Goal: Task Accomplishment & Management: Manage account settings

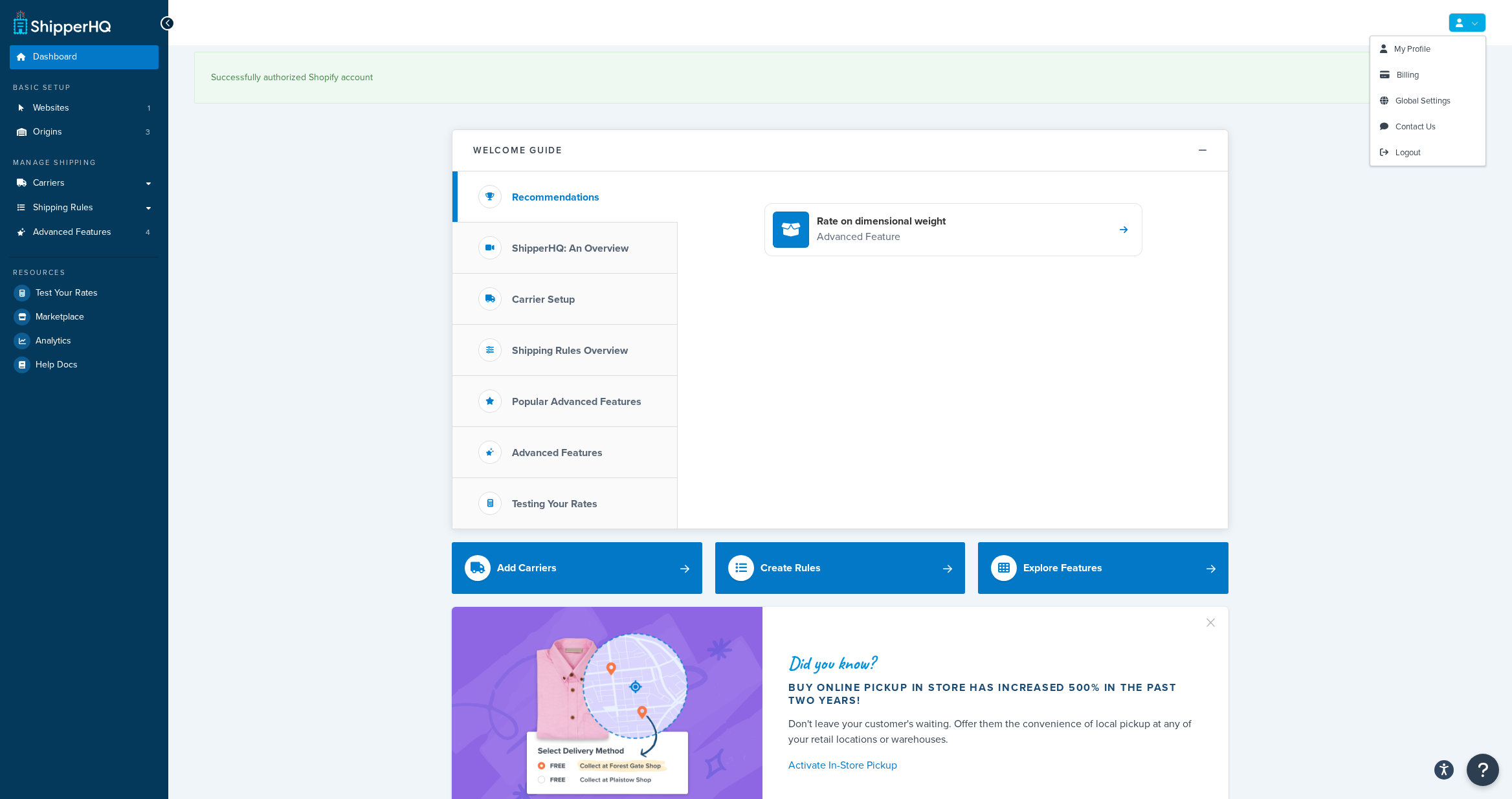
click at [1462, 17] on link at bounding box center [1467, 23] width 37 height 20
click at [1418, 77] on span "Billing" at bounding box center [1407, 74] width 22 height 12
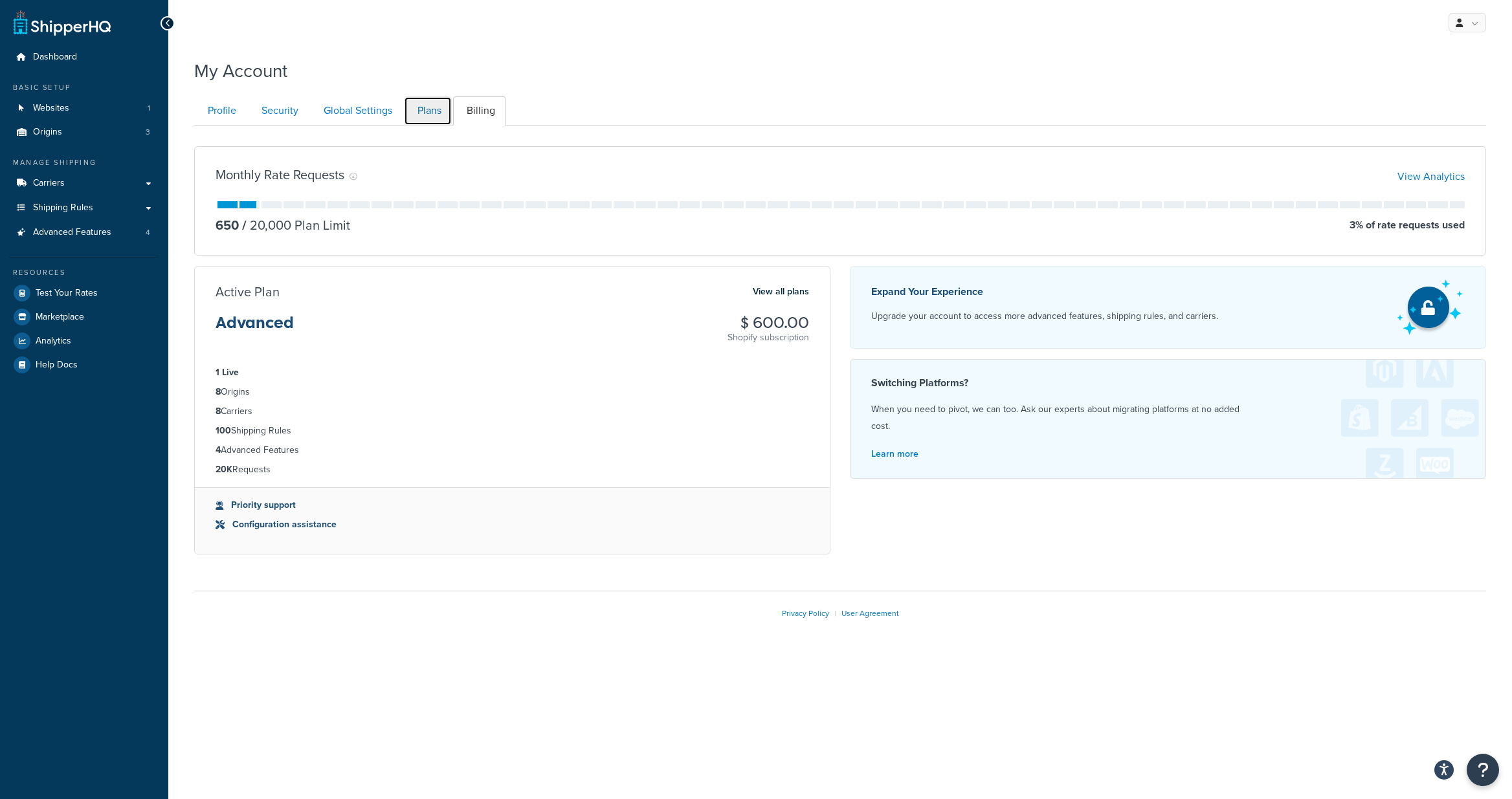
click at [422, 115] on link "Plans" at bounding box center [428, 111] width 48 height 29
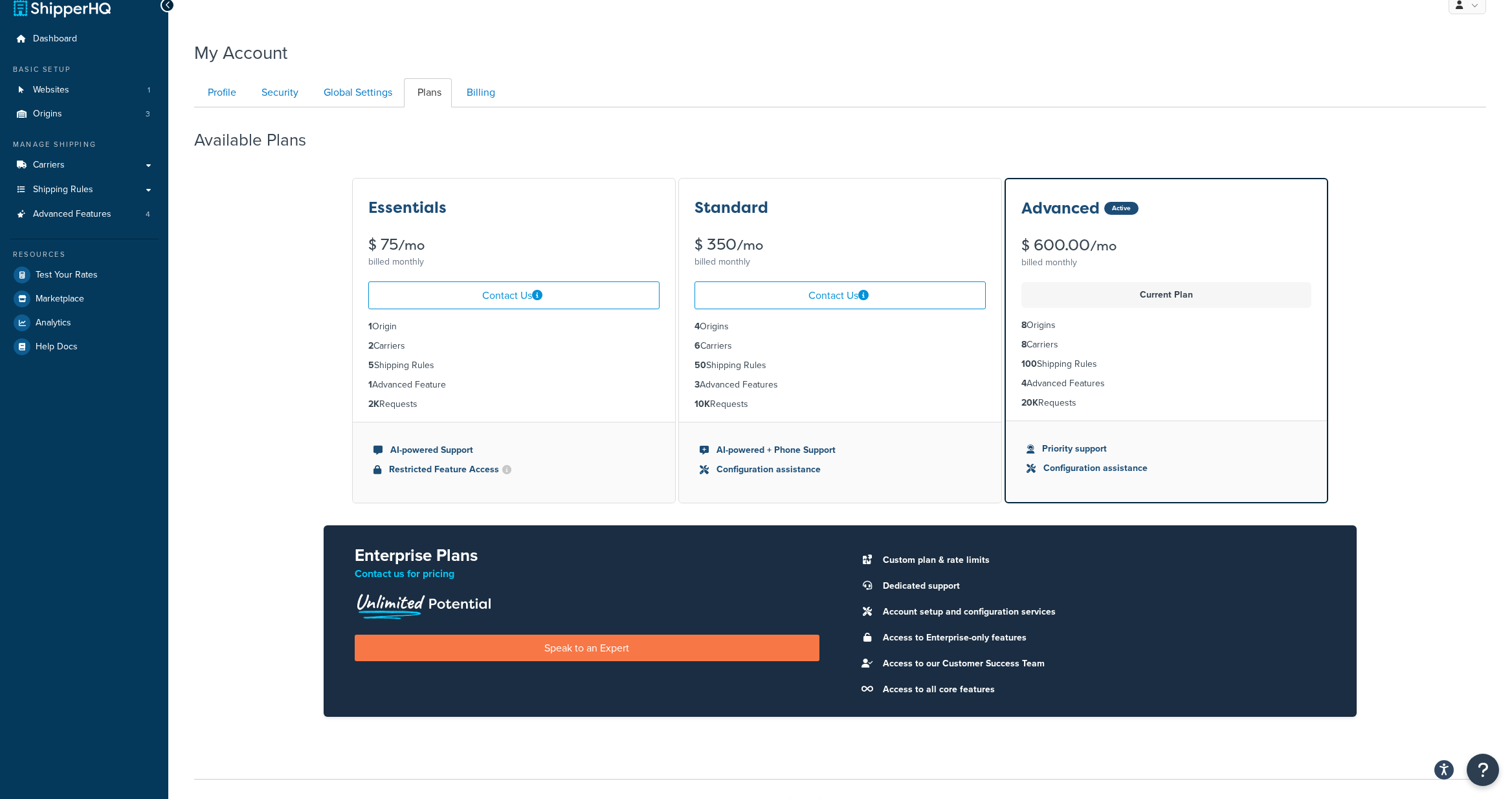
scroll to position [19, 0]
click at [1095, 301] on p "Current Plan" at bounding box center [1166, 294] width 275 height 18
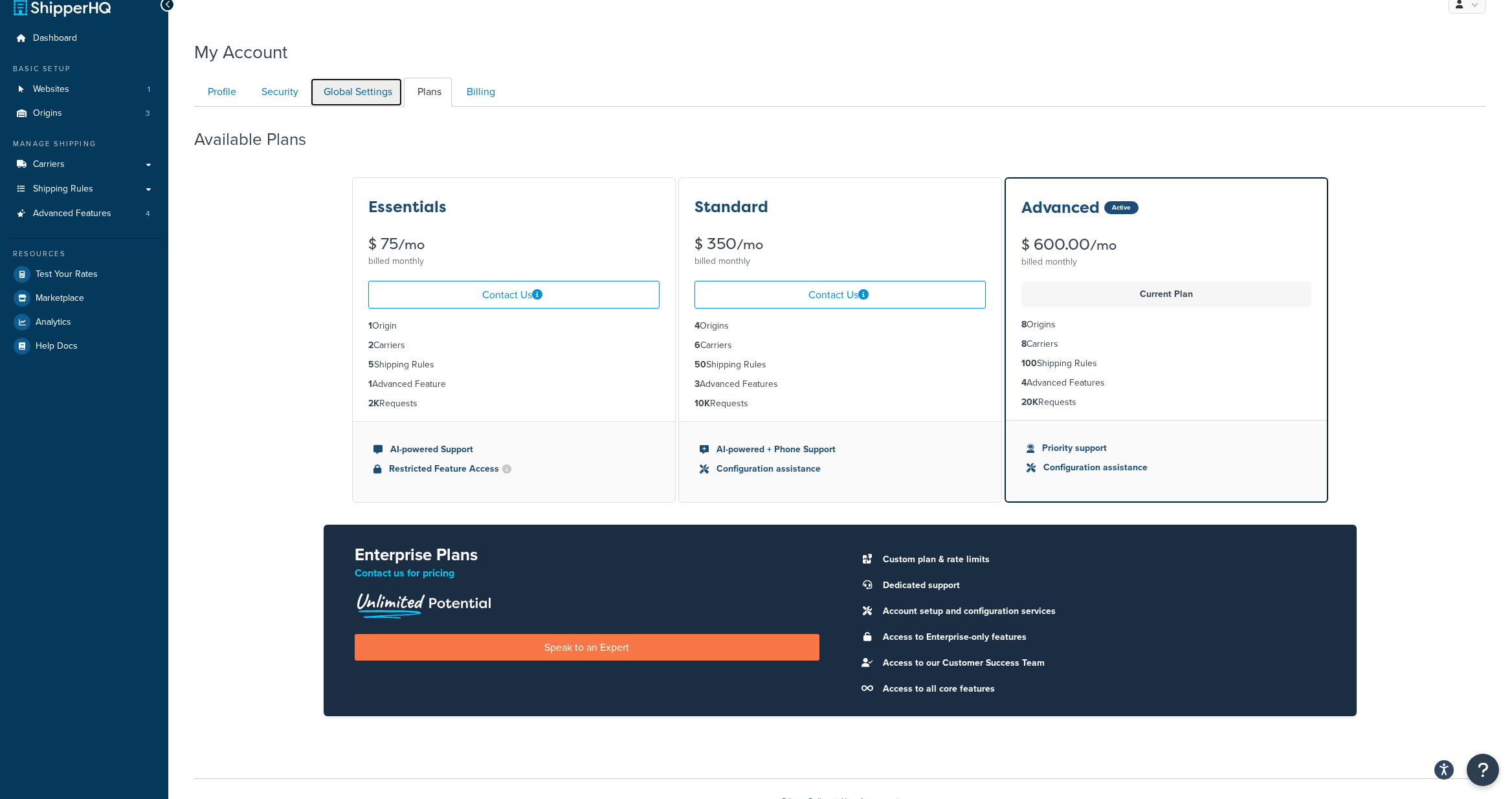
click at [349, 93] on link "Global Settings" at bounding box center [356, 92] width 93 height 29
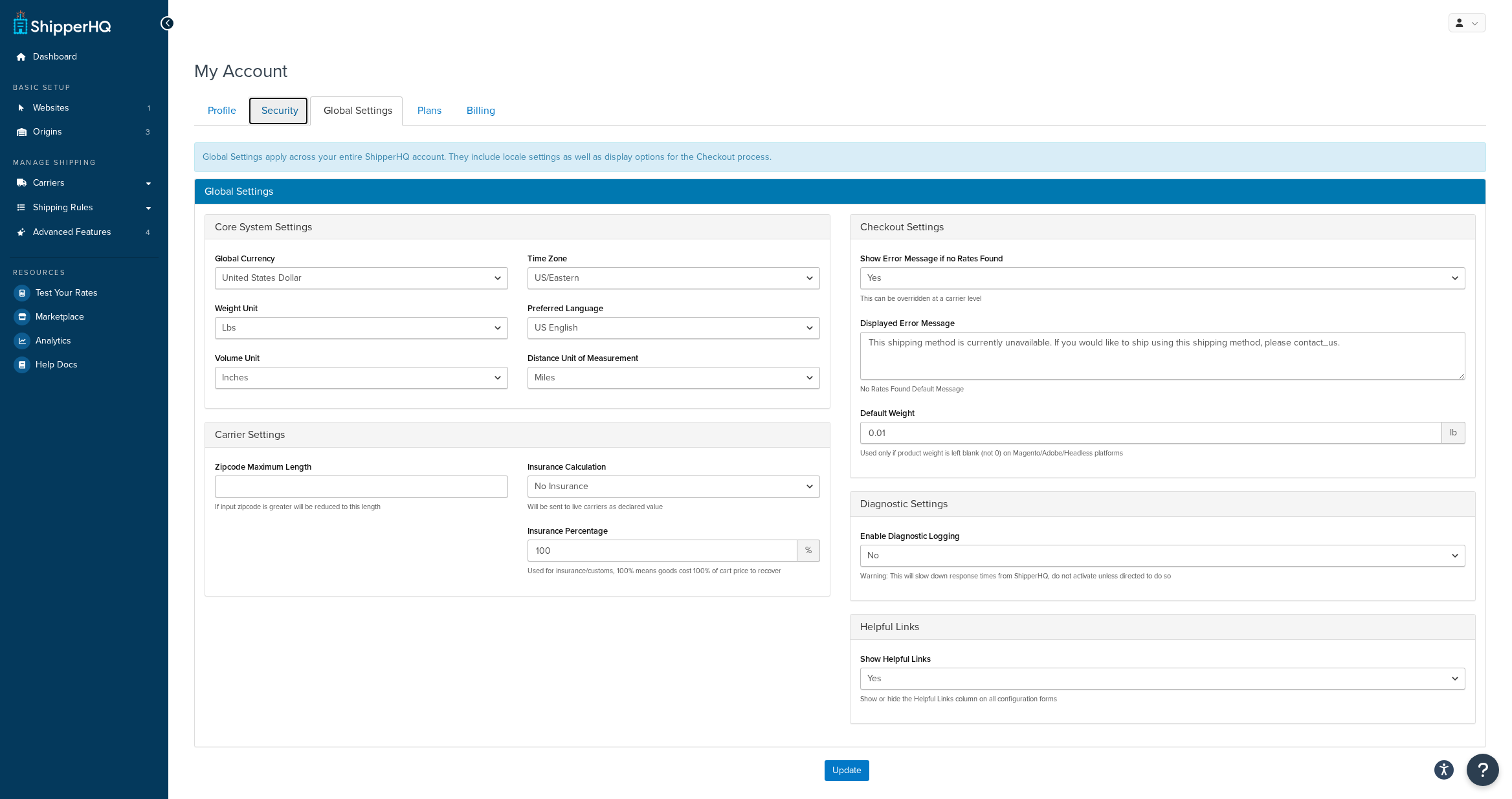
click at [287, 118] on link "Security" at bounding box center [278, 111] width 61 height 29
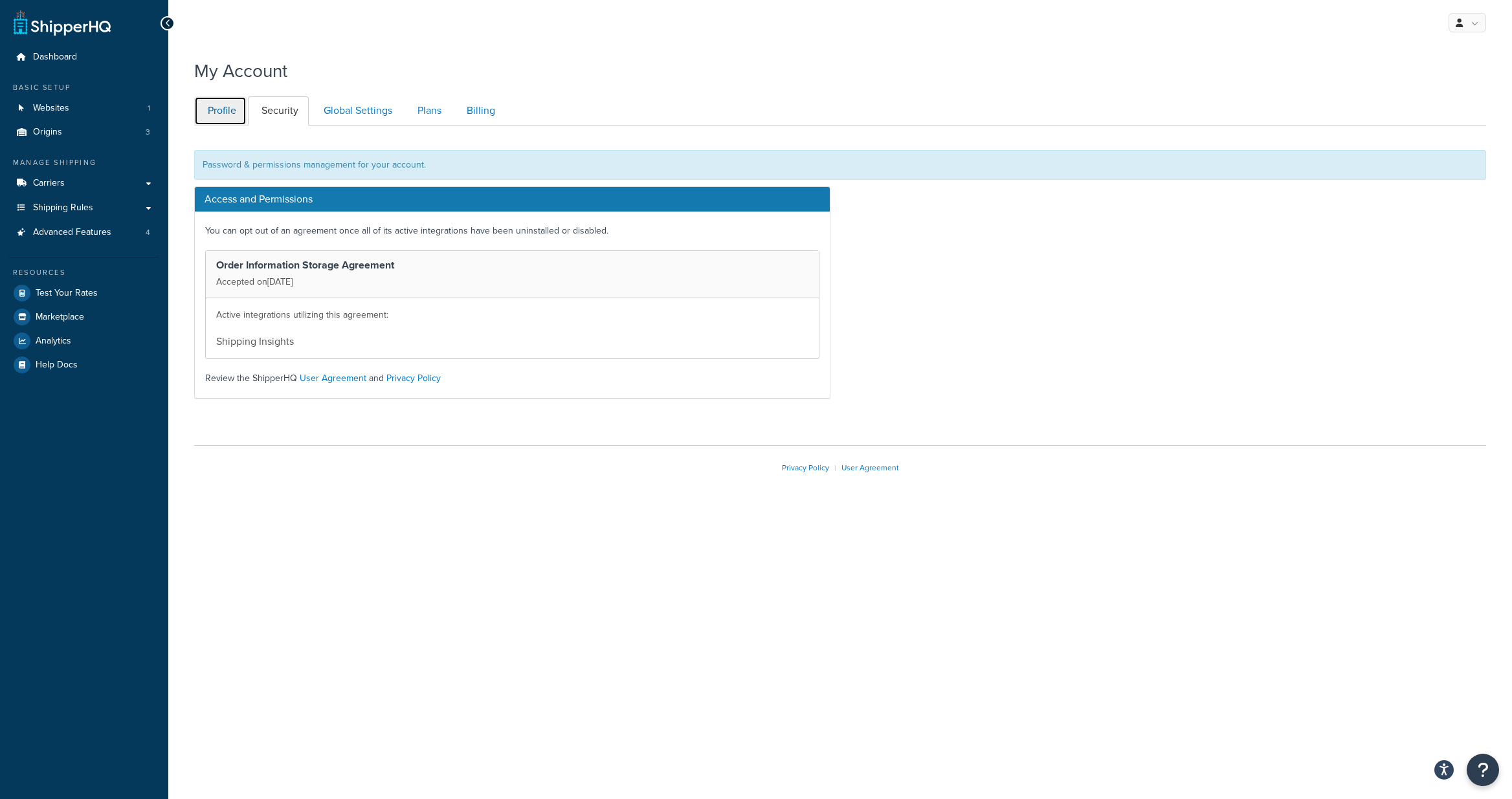
click at [219, 110] on link "Profile" at bounding box center [221, 111] width 53 height 29
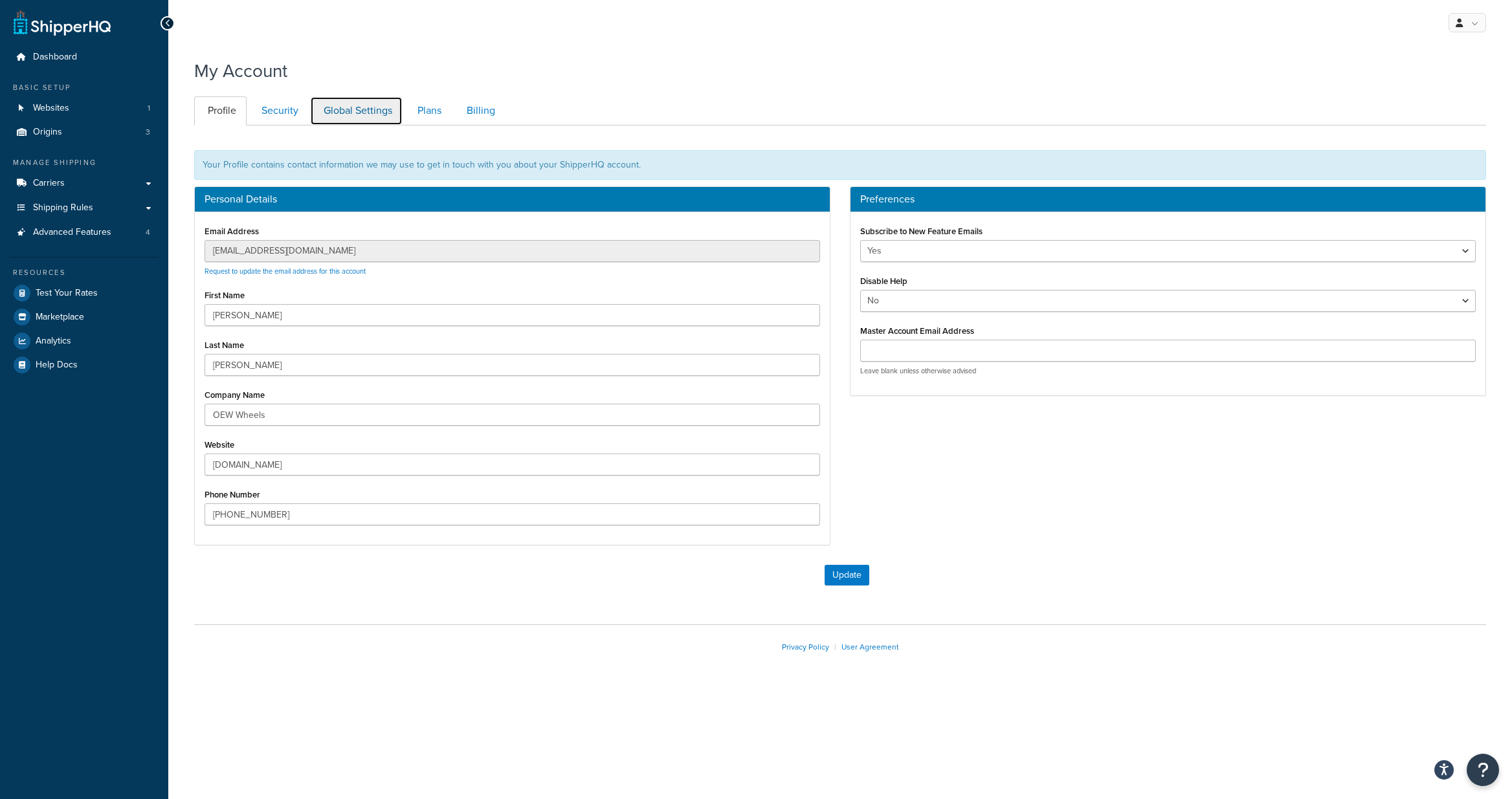
click at [341, 108] on link "Global Settings" at bounding box center [356, 111] width 93 height 29
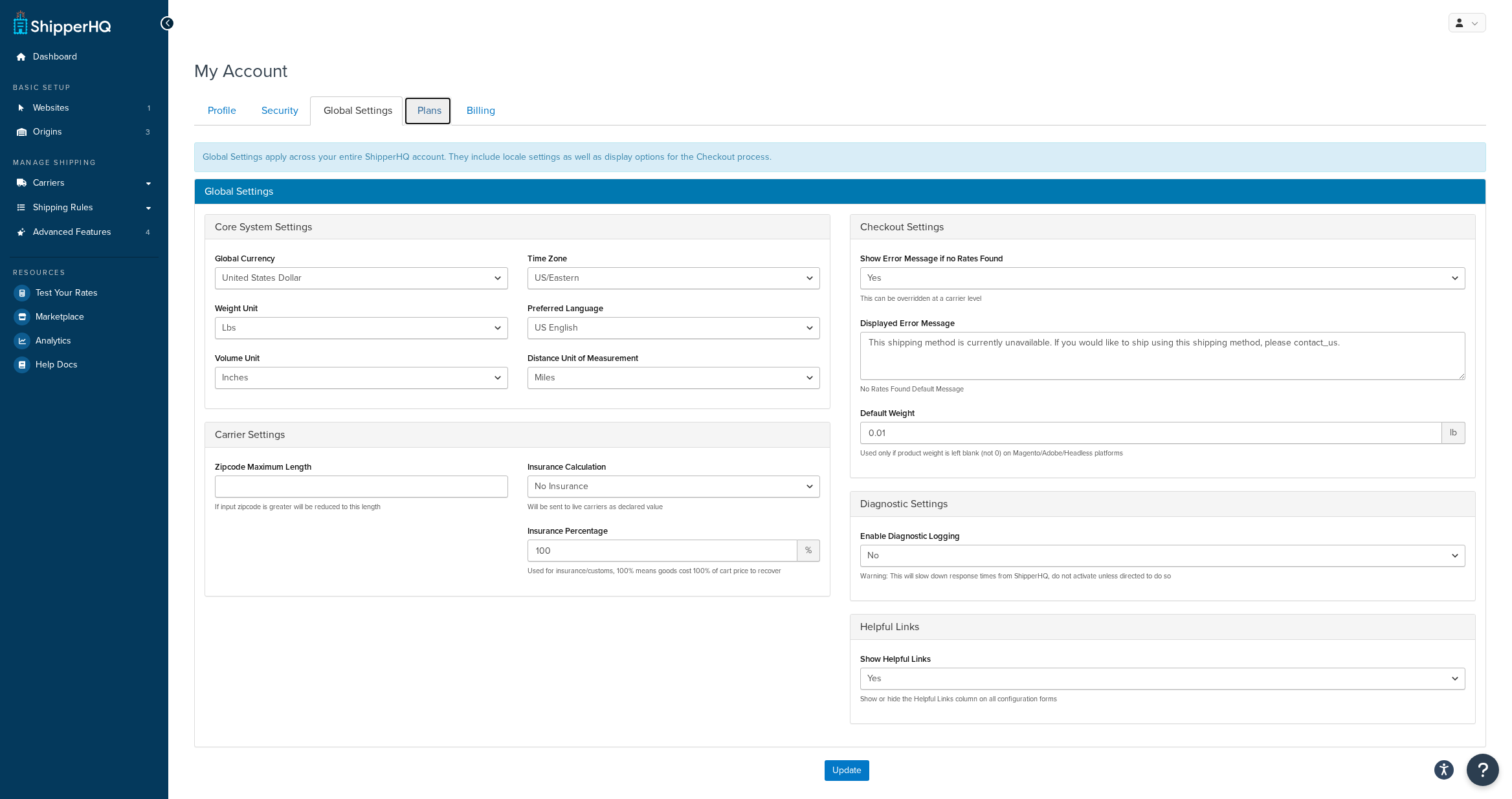
click at [413, 104] on link "Plans" at bounding box center [428, 111] width 48 height 29
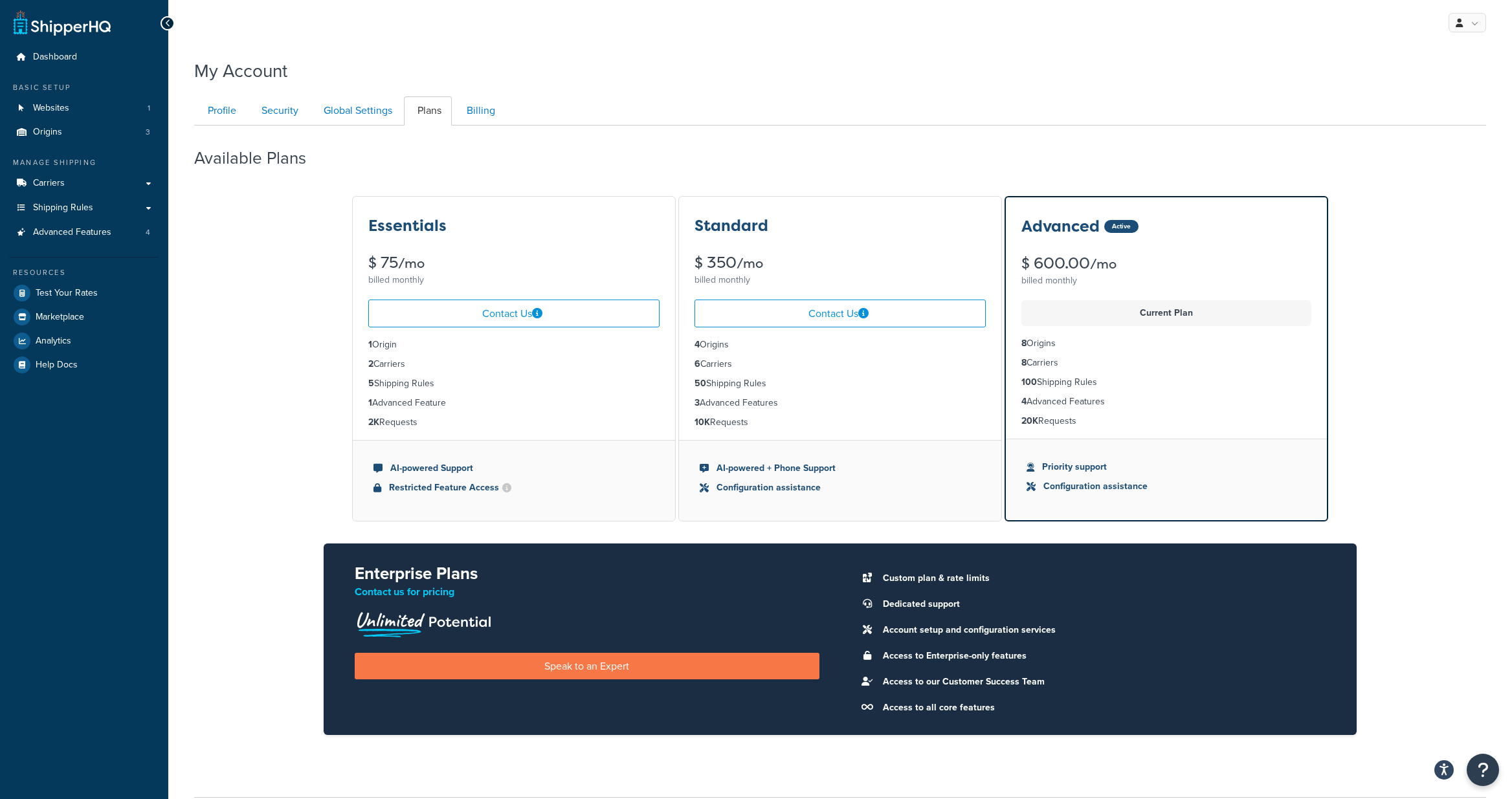
drag, startPoint x: 1179, startPoint y: 313, endPoint x: 1164, endPoint y: 309, distance: 15.5
click at [1177, 313] on p "Current Plan" at bounding box center [1166, 313] width 275 height 18
drag, startPoint x: 481, startPoint y: 112, endPoint x: 490, endPoint y: 123, distance: 14.2
click at [480, 113] on link "Billing" at bounding box center [479, 111] width 53 height 29
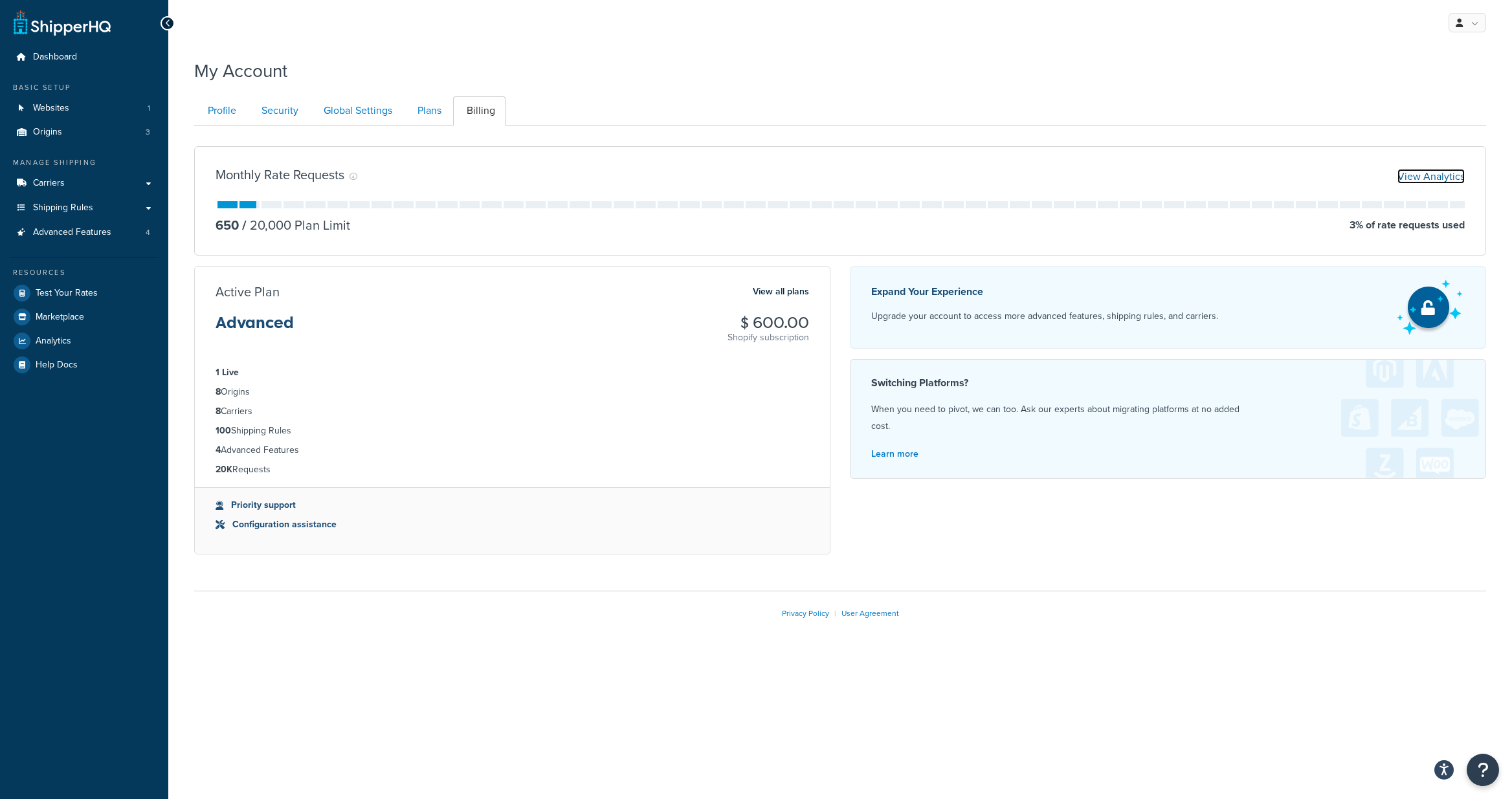
click at [1432, 178] on link "View Analytics" at bounding box center [1431, 176] width 67 height 15
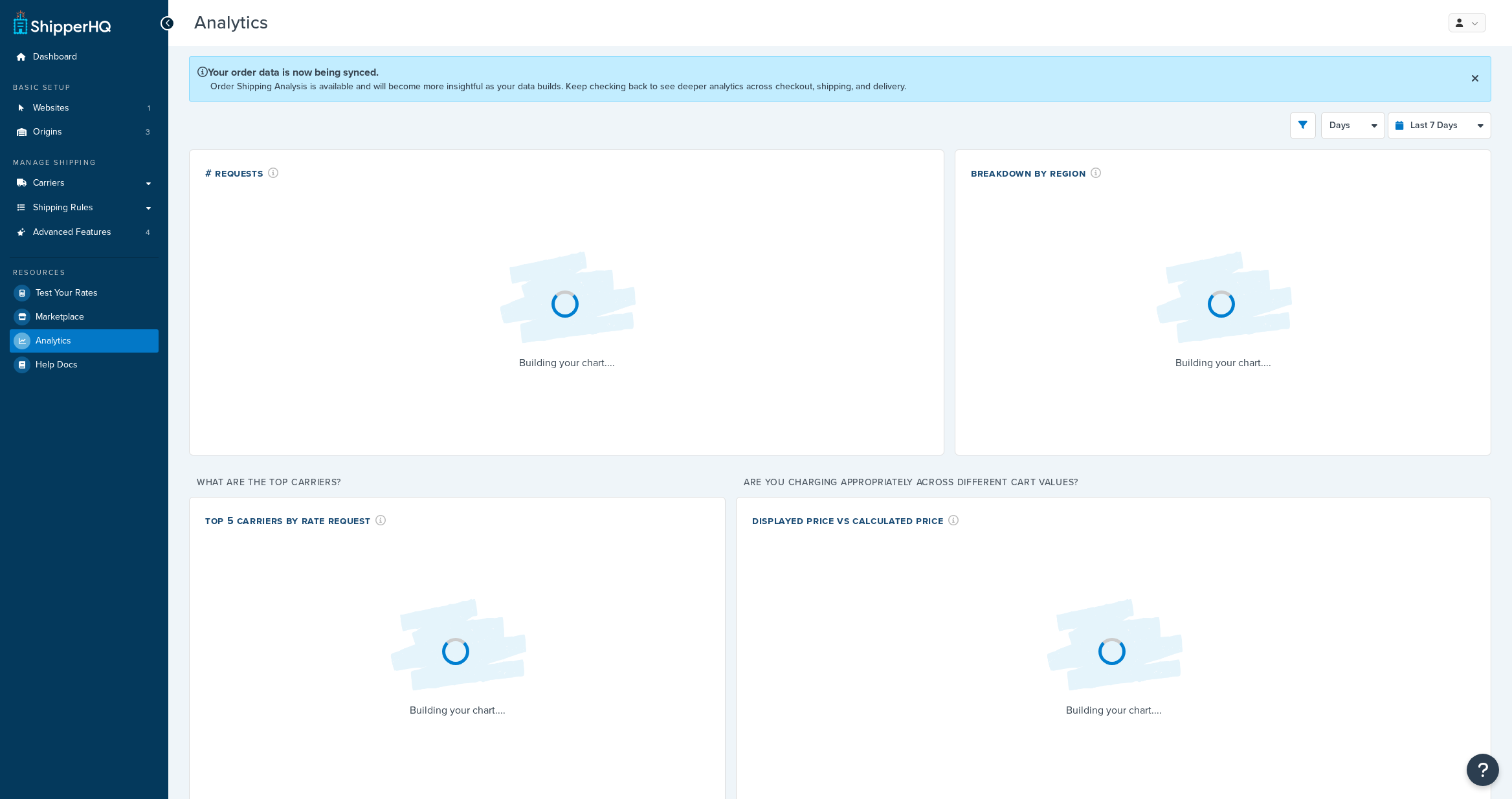
select select "last_7_days"
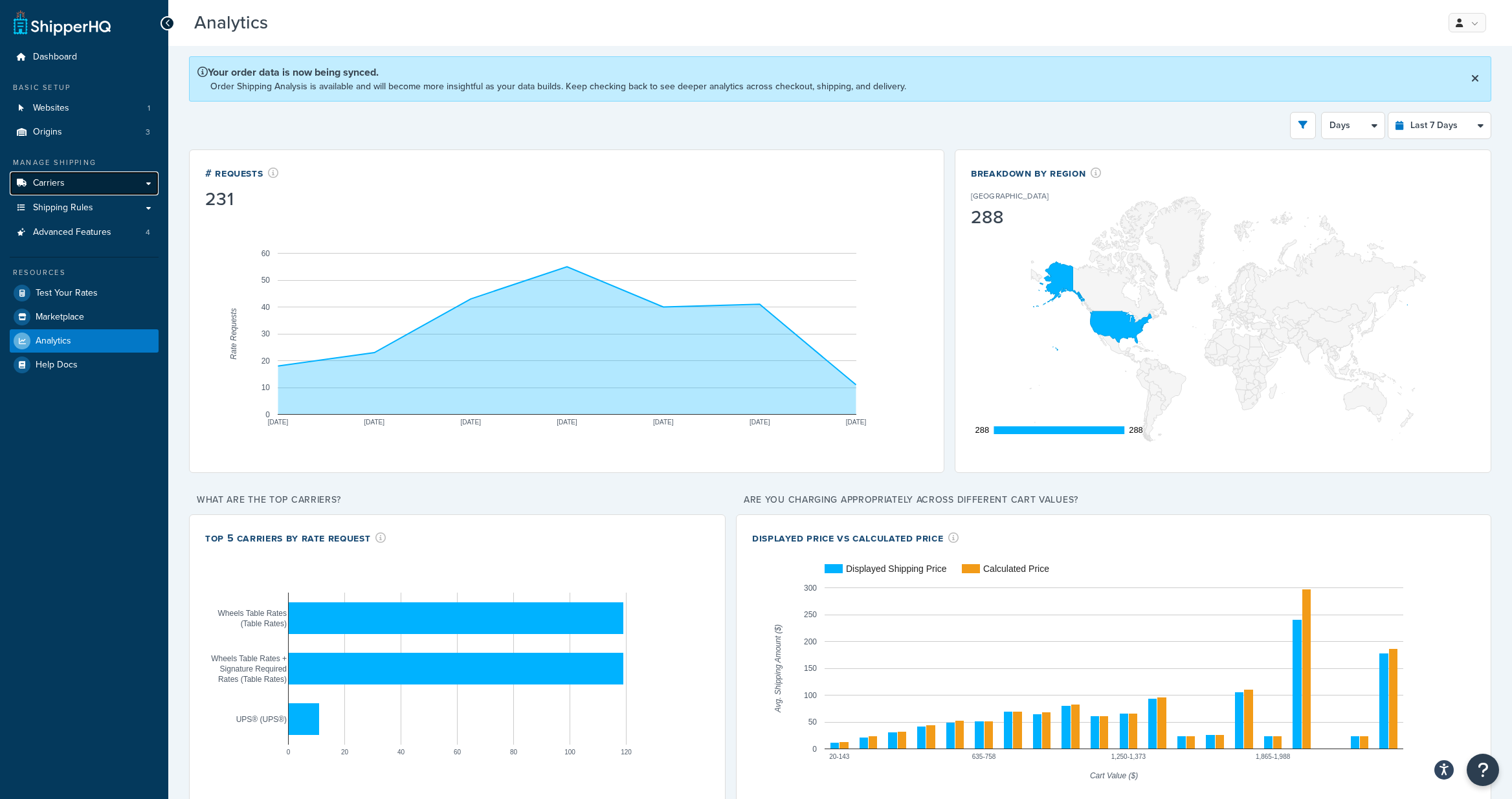
click at [42, 178] on span "Carriers" at bounding box center [48, 183] width 31 height 11
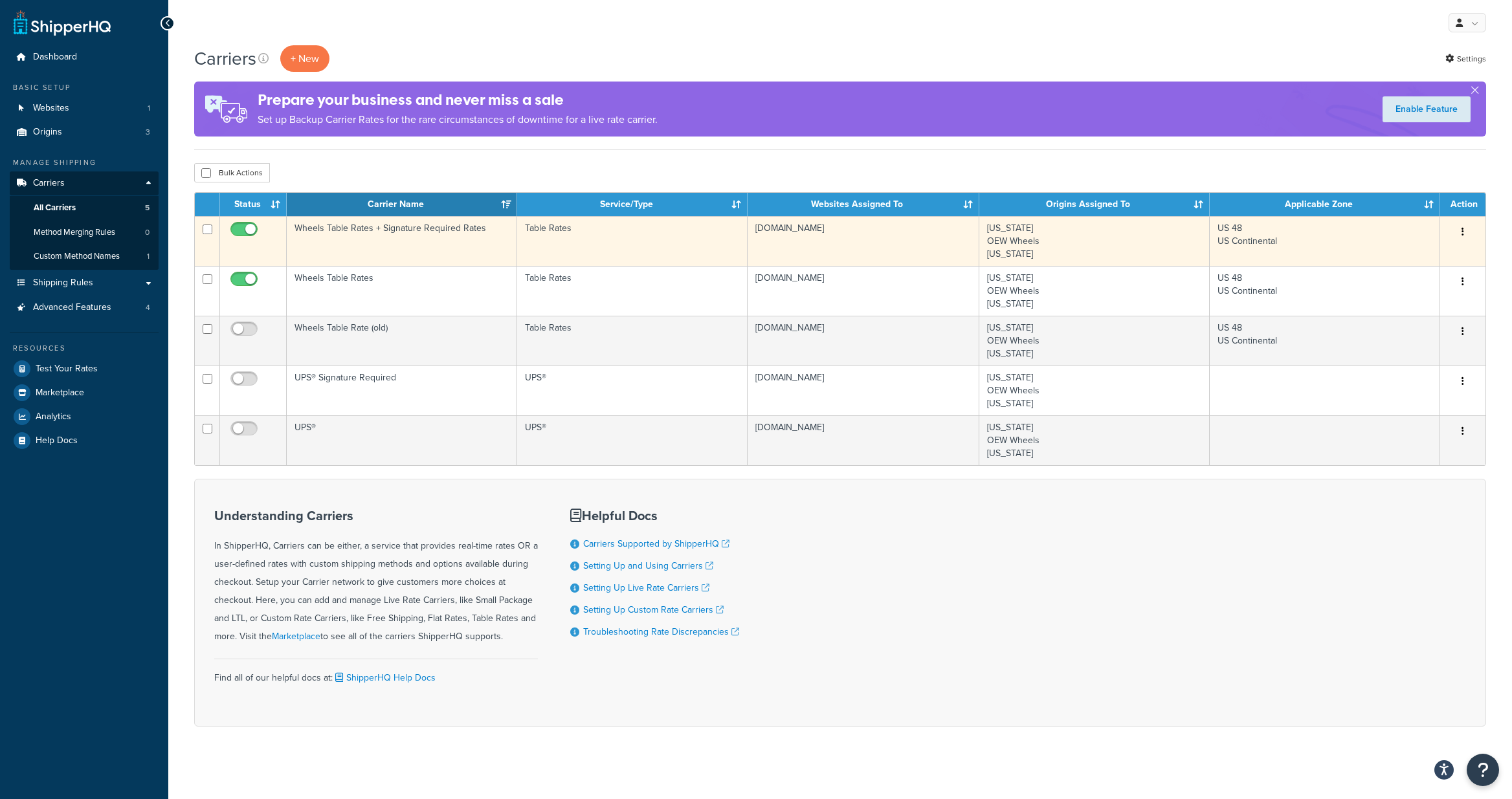
click at [373, 229] on td "Wheels Table Rates + Signature Required Rates" at bounding box center [401, 241] width 230 height 50
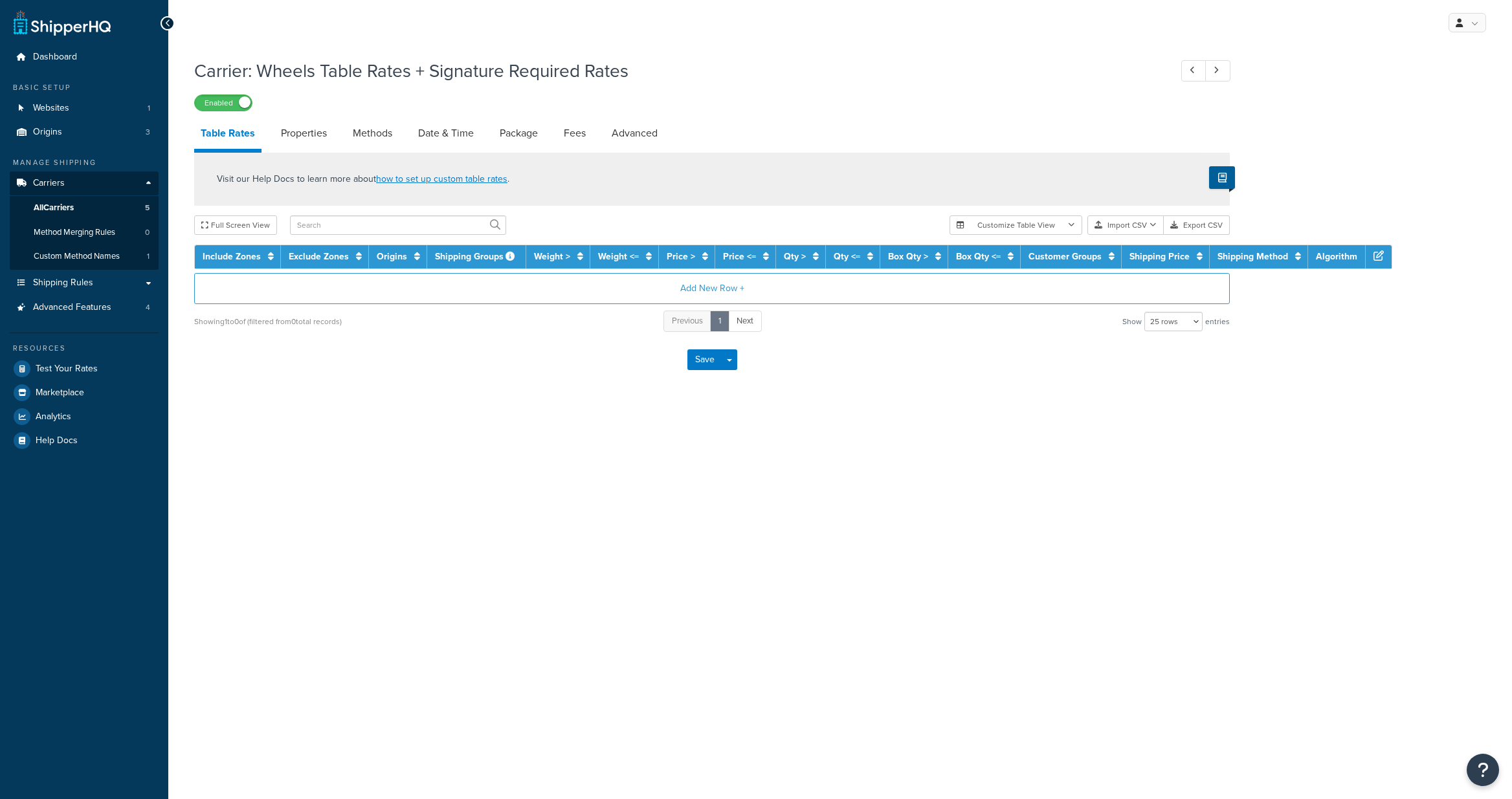
select select "25"
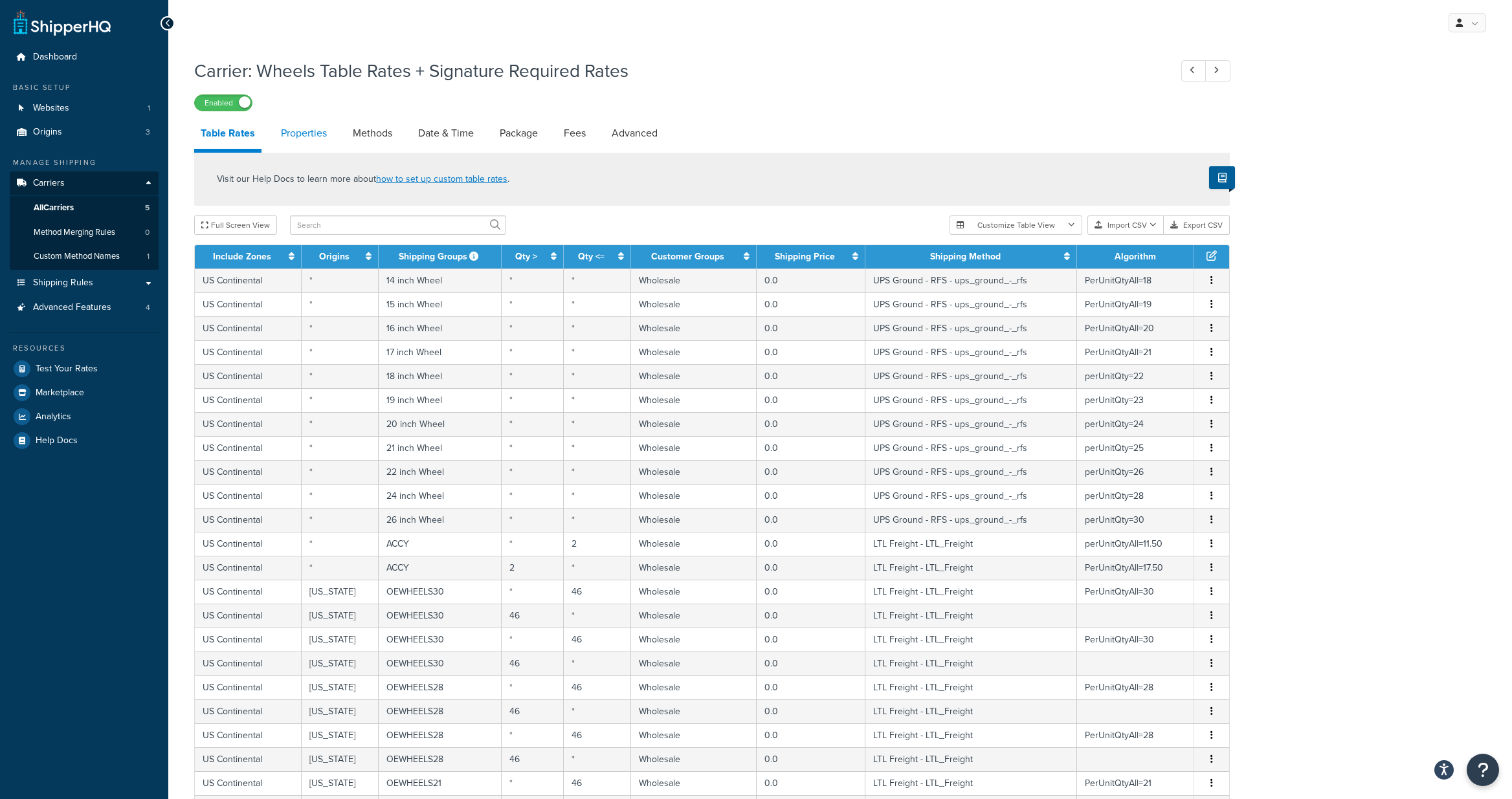
click at [303, 135] on link "Properties" at bounding box center [304, 133] width 59 height 31
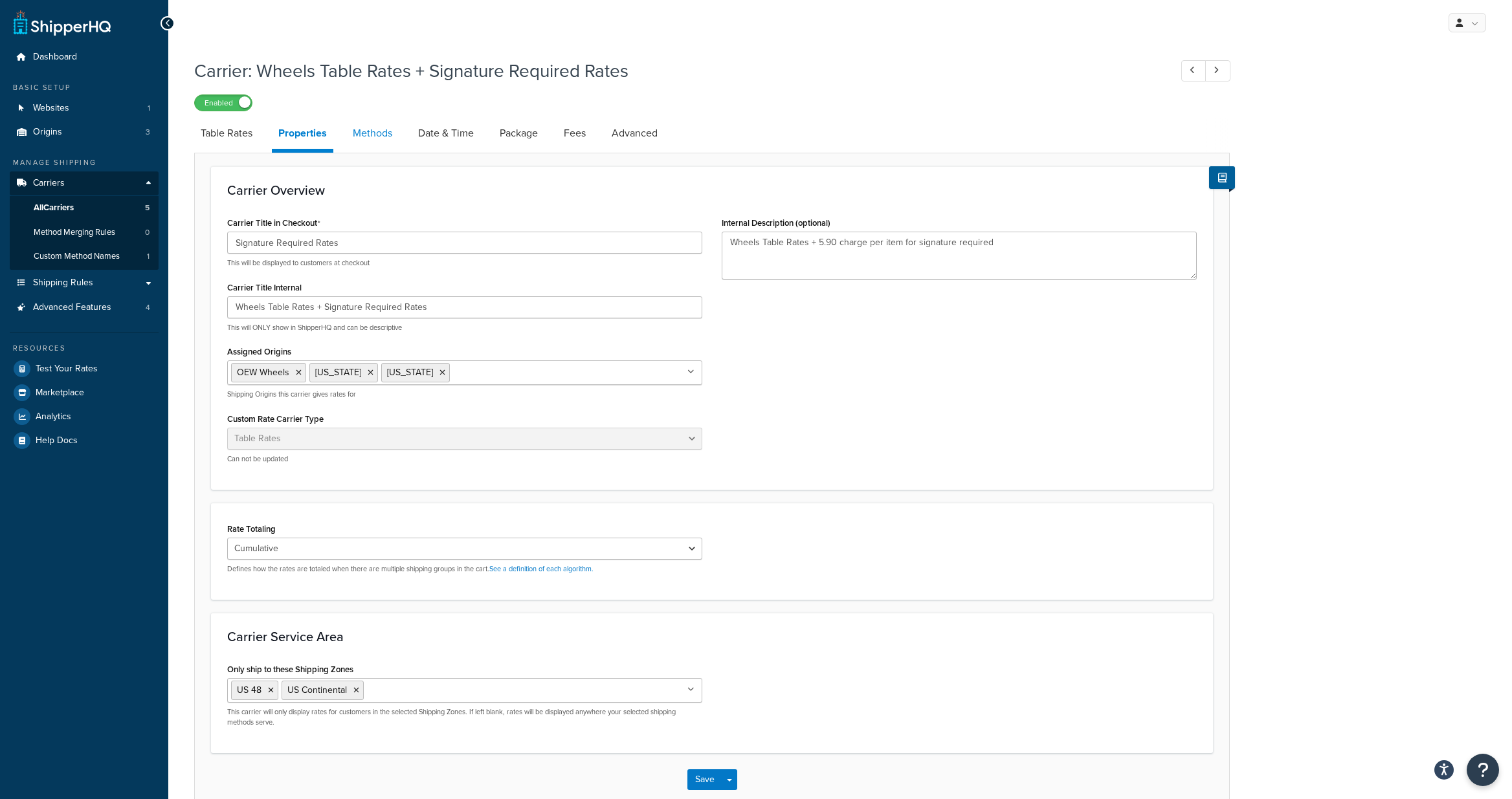
click at [377, 130] on link "Methods" at bounding box center [373, 133] width 53 height 31
select select "25"
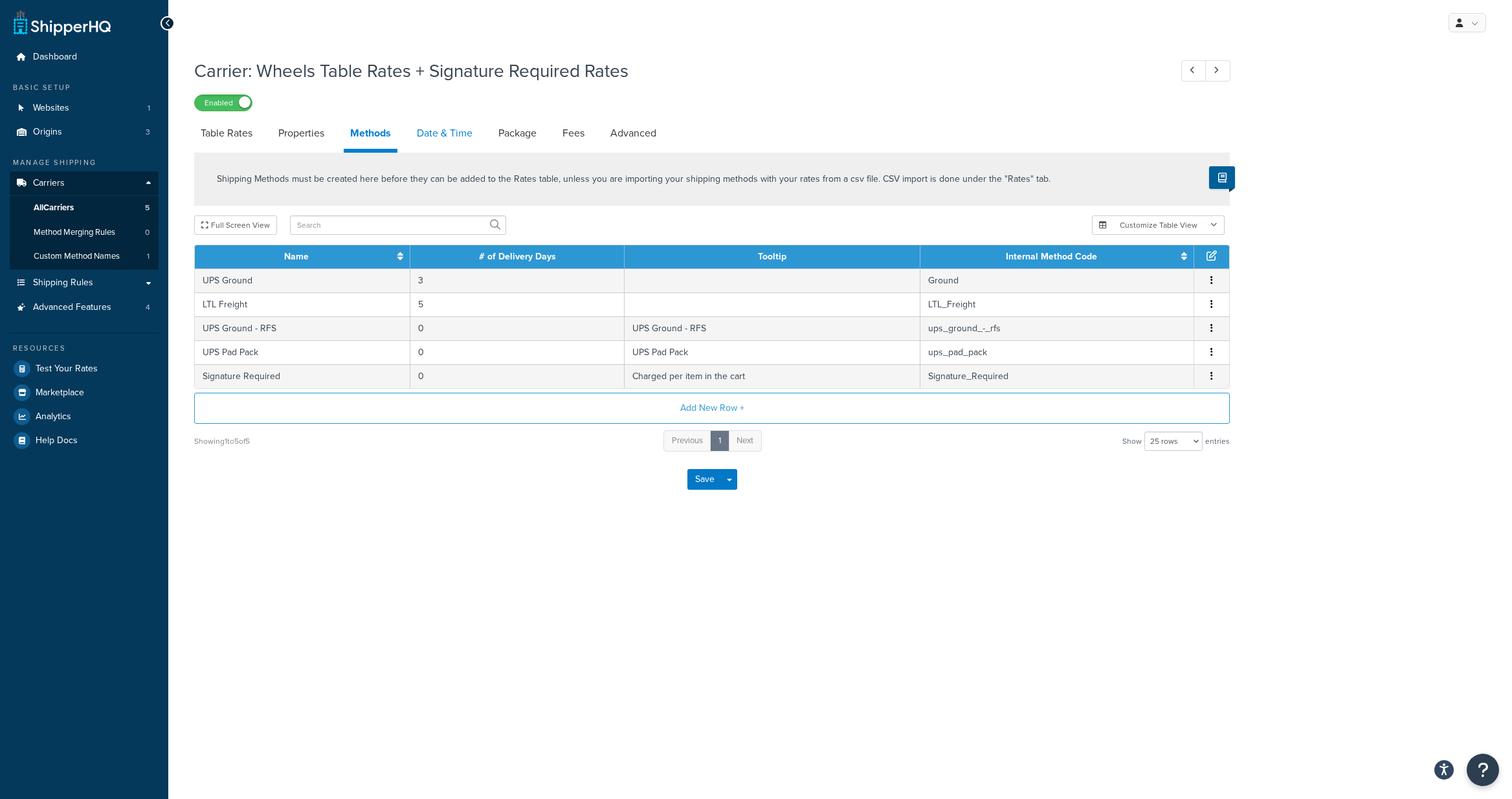
click at [428, 135] on link "Date & Time" at bounding box center [445, 133] width 69 height 31
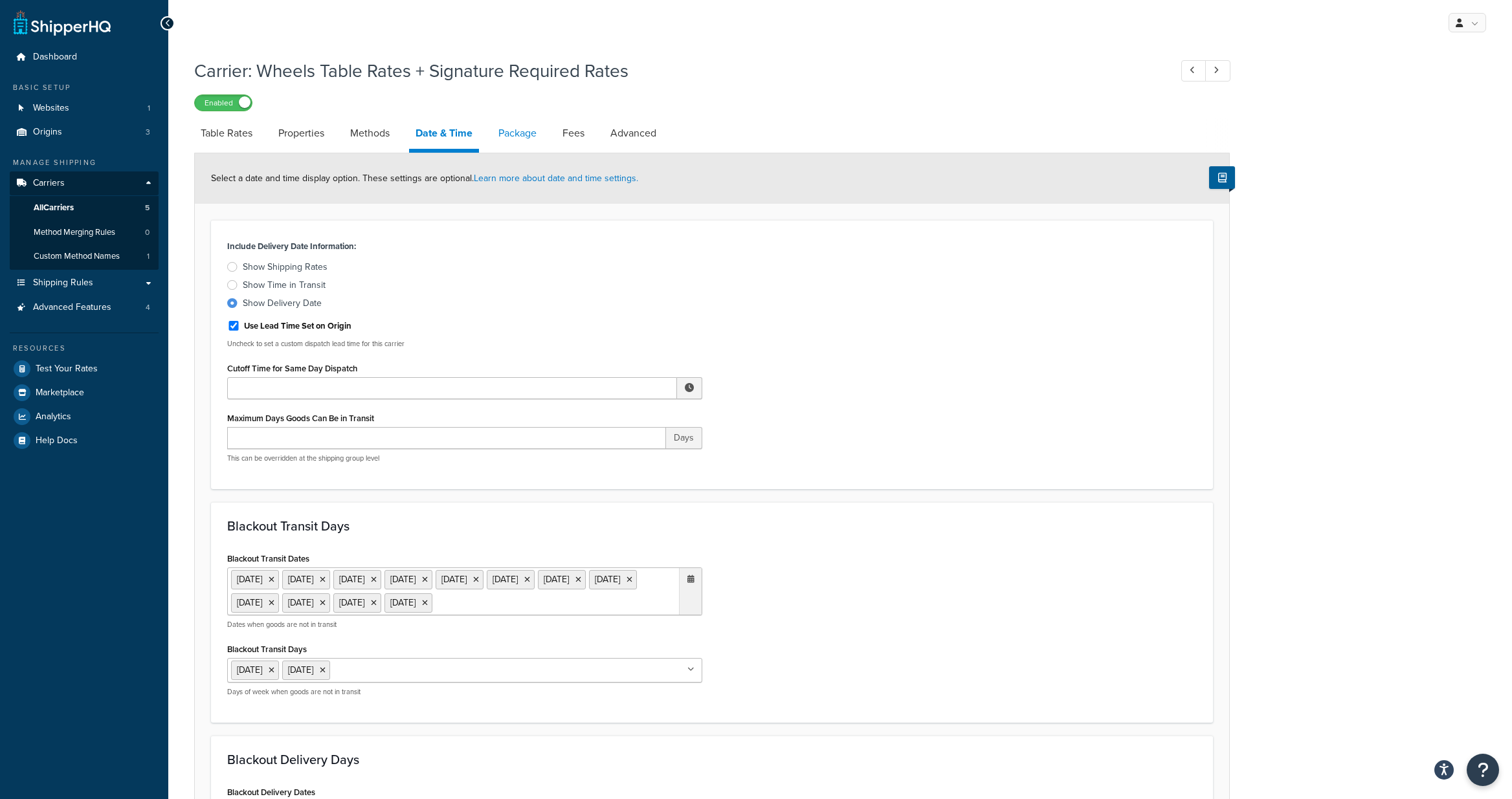
click at [529, 135] on link "Package" at bounding box center [517, 133] width 51 height 31
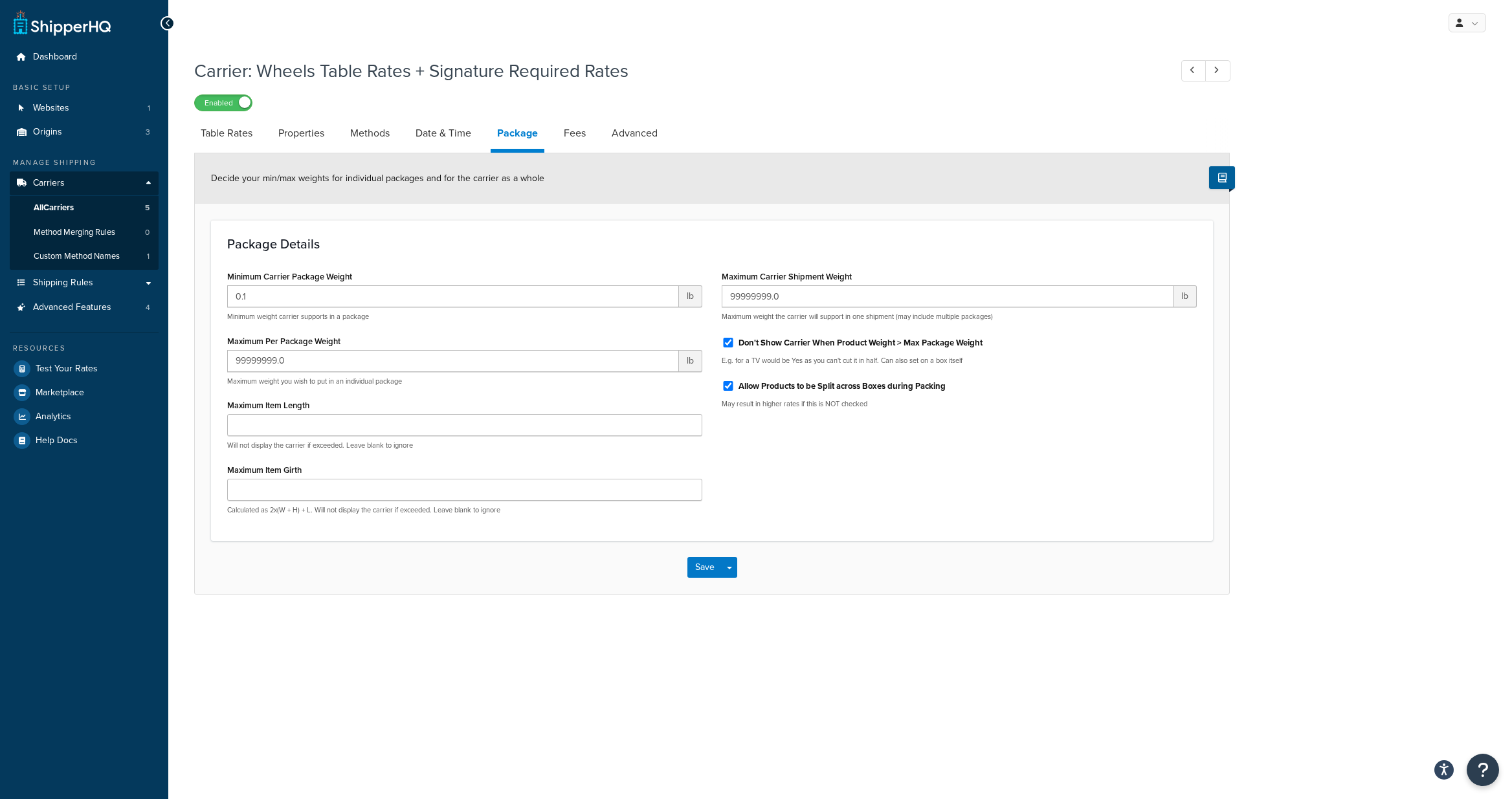
drag, startPoint x: 586, startPoint y: 132, endPoint x: 596, endPoint y: 131, distance: 10.0
click at [586, 132] on link "Fees" at bounding box center [575, 133] width 35 height 31
select select "AFTER"
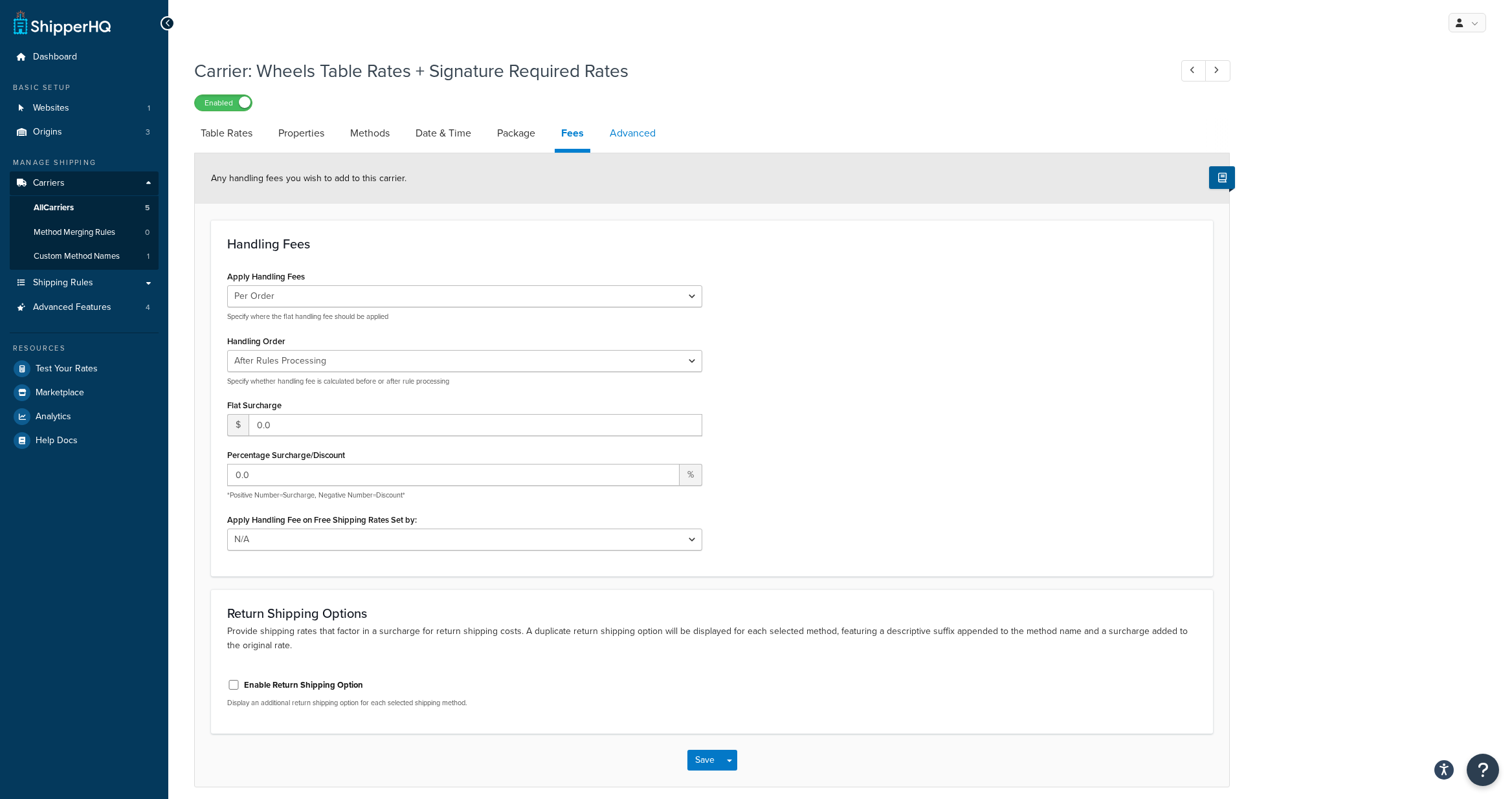
click at [630, 131] on link "Advanced" at bounding box center [633, 133] width 59 height 31
select select "false"
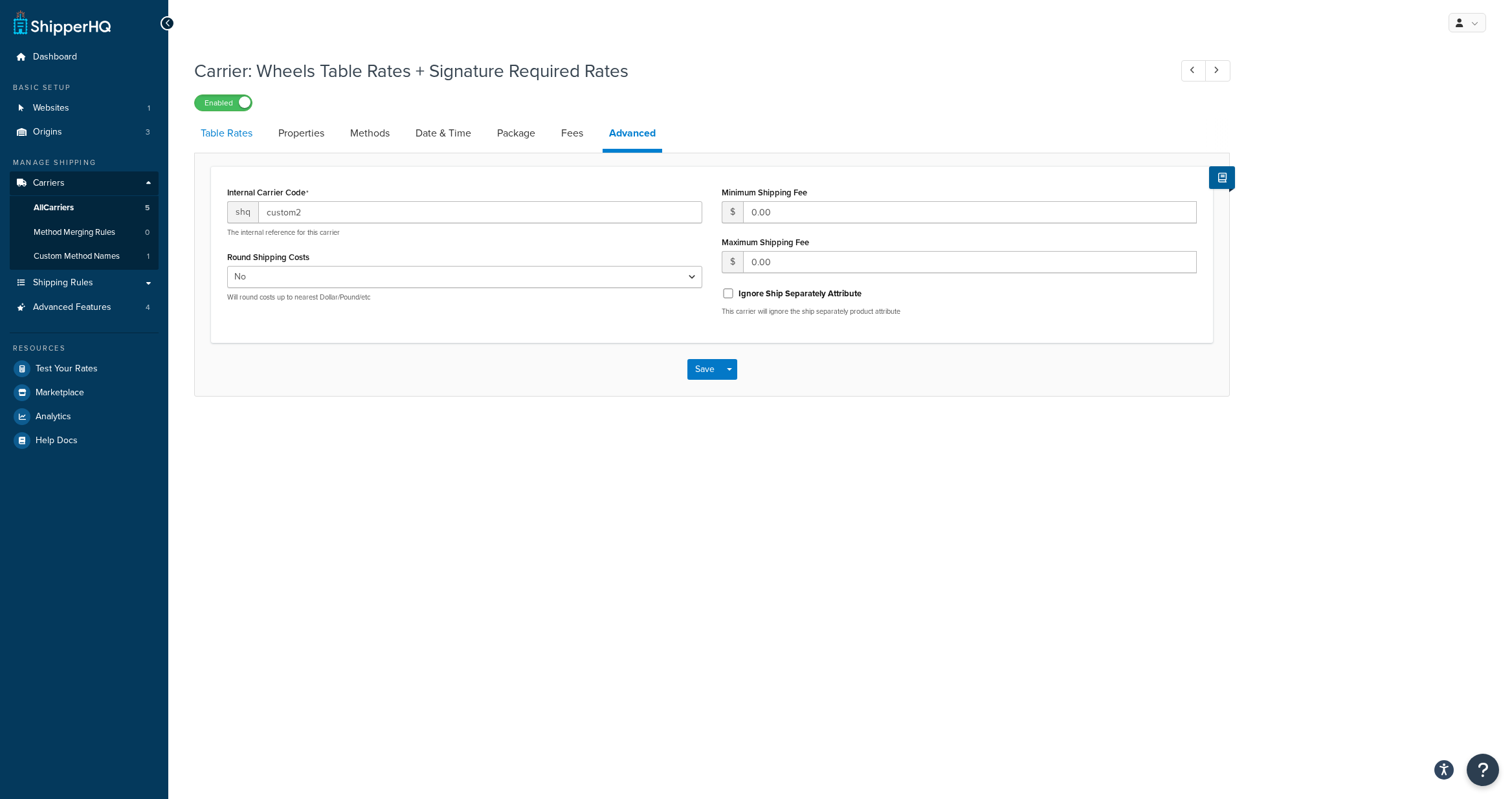
click at [236, 128] on link "Table Rates" at bounding box center [227, 133] width 65 height 31
select select "25"
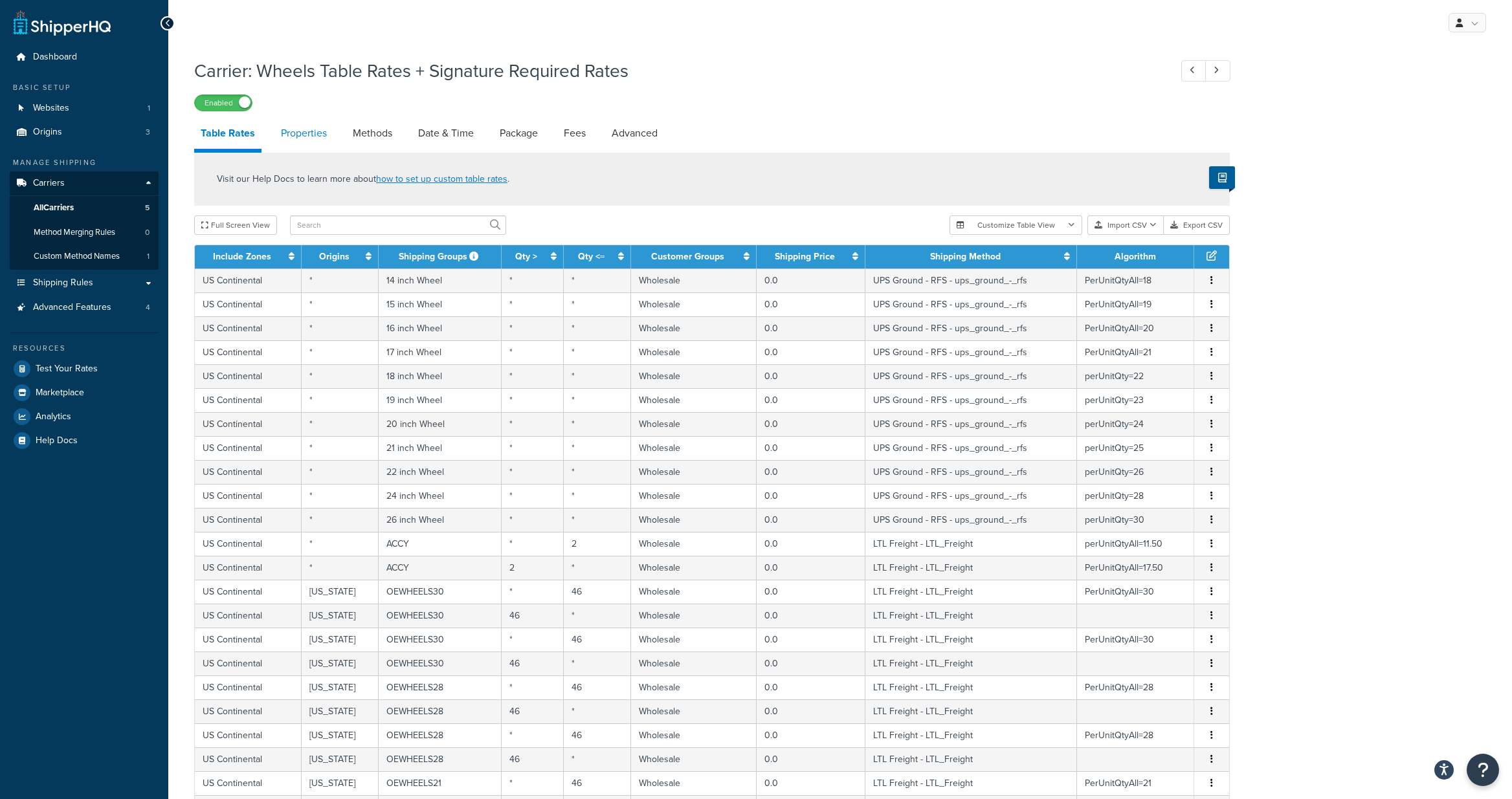
click at [305, 132] on link "Properties" at bounding box center [304, 133] width 59 height 31
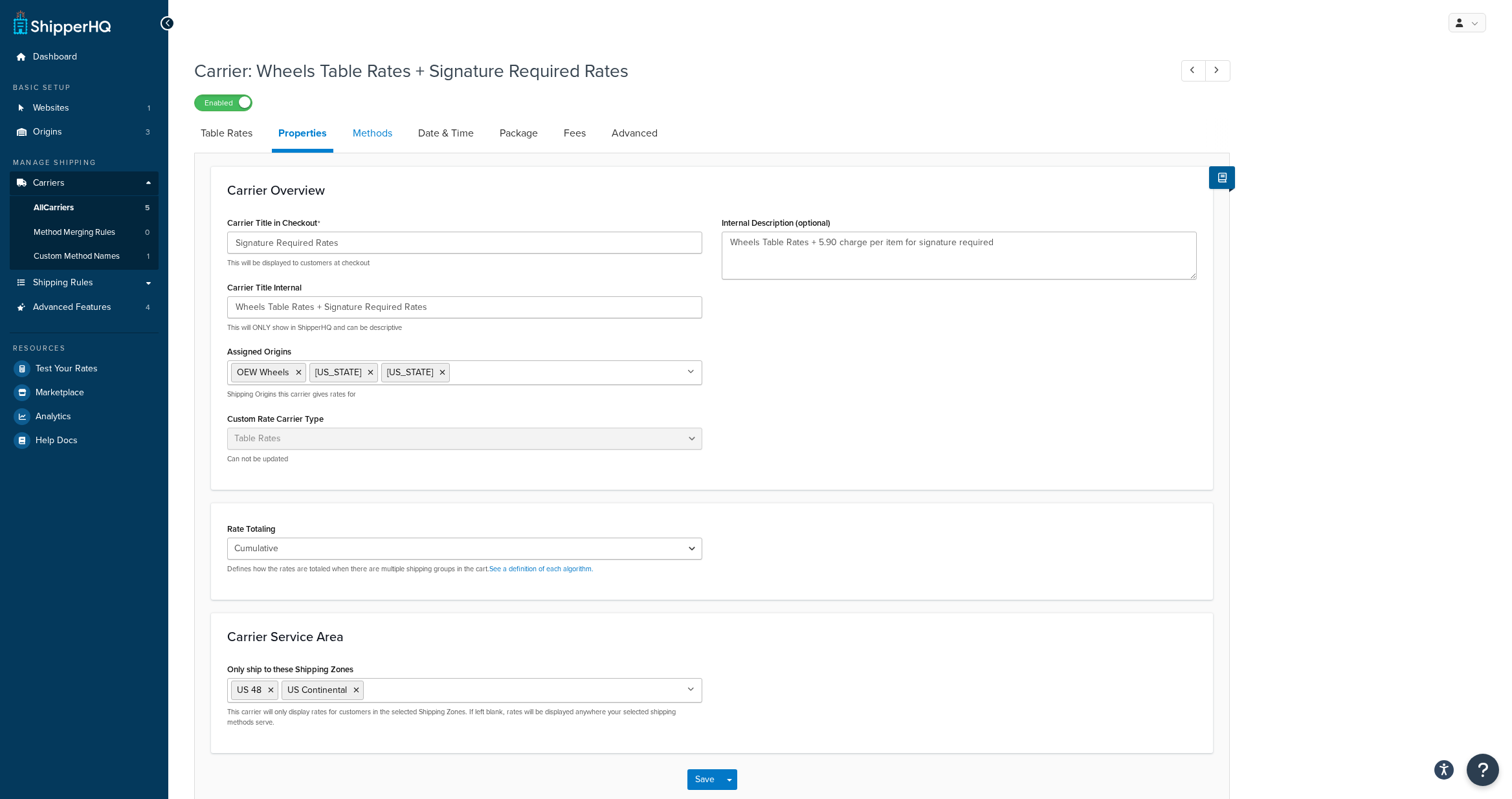
click at [367, 136] on link "Methods" at bounding box center [373, 133] width 53 height 31
select select "25"
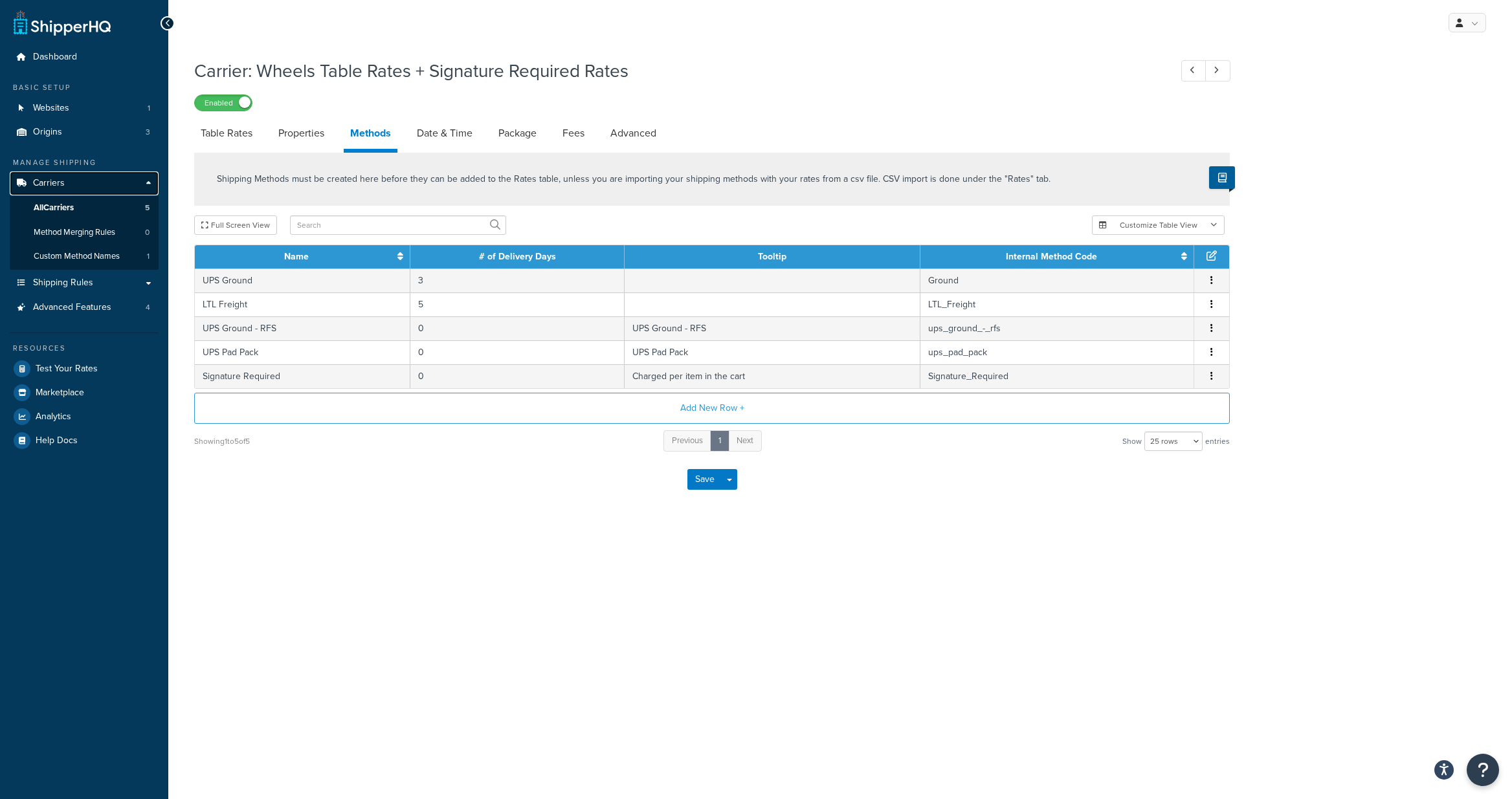
click at [64, 184] on span "Carriers" at bounding box center [48, 183] width 31 height 11
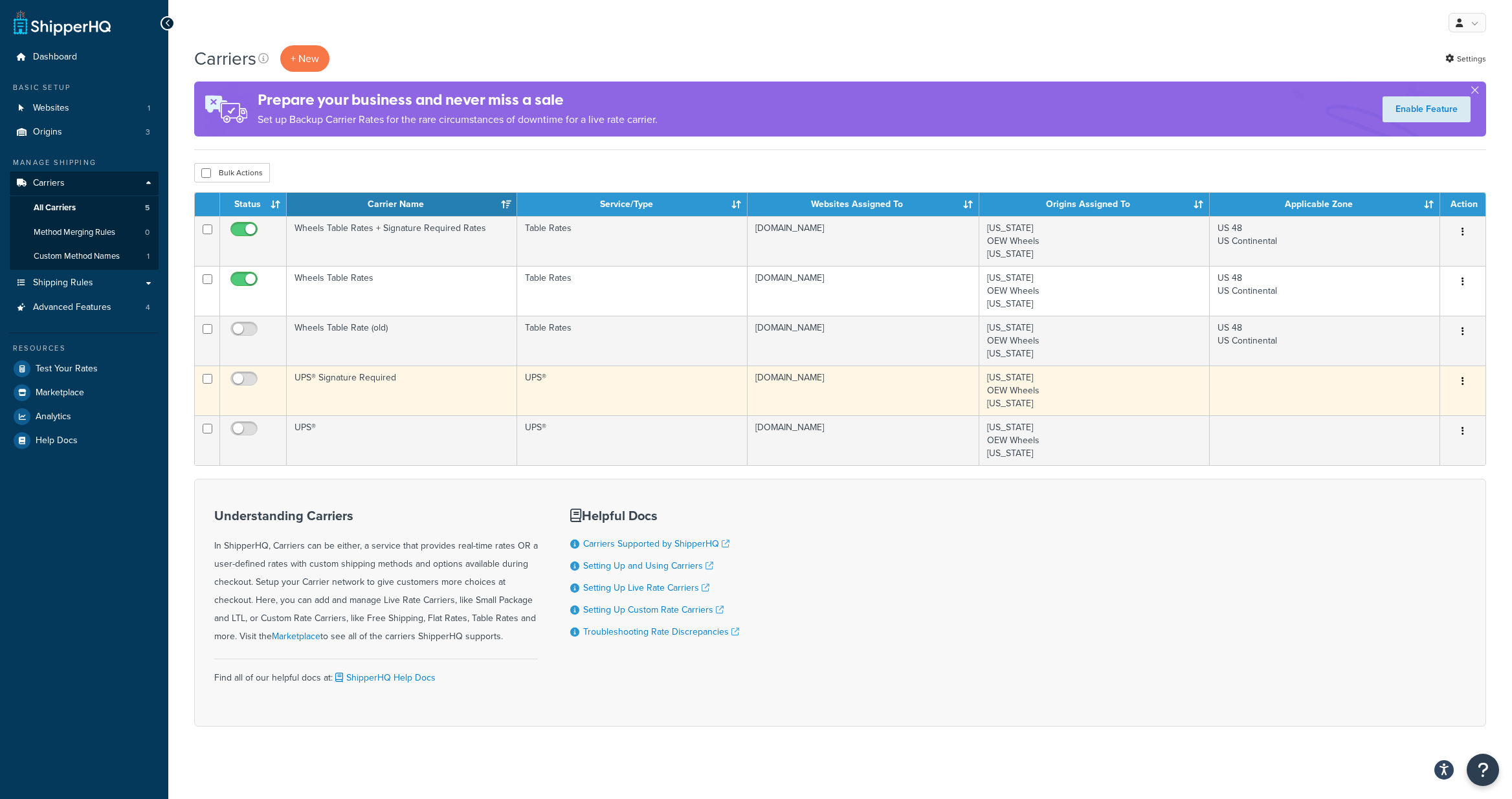
click at [326, 375] on td "UPS® Signature Required" at bounding box center [401, 390] width 230 height 50
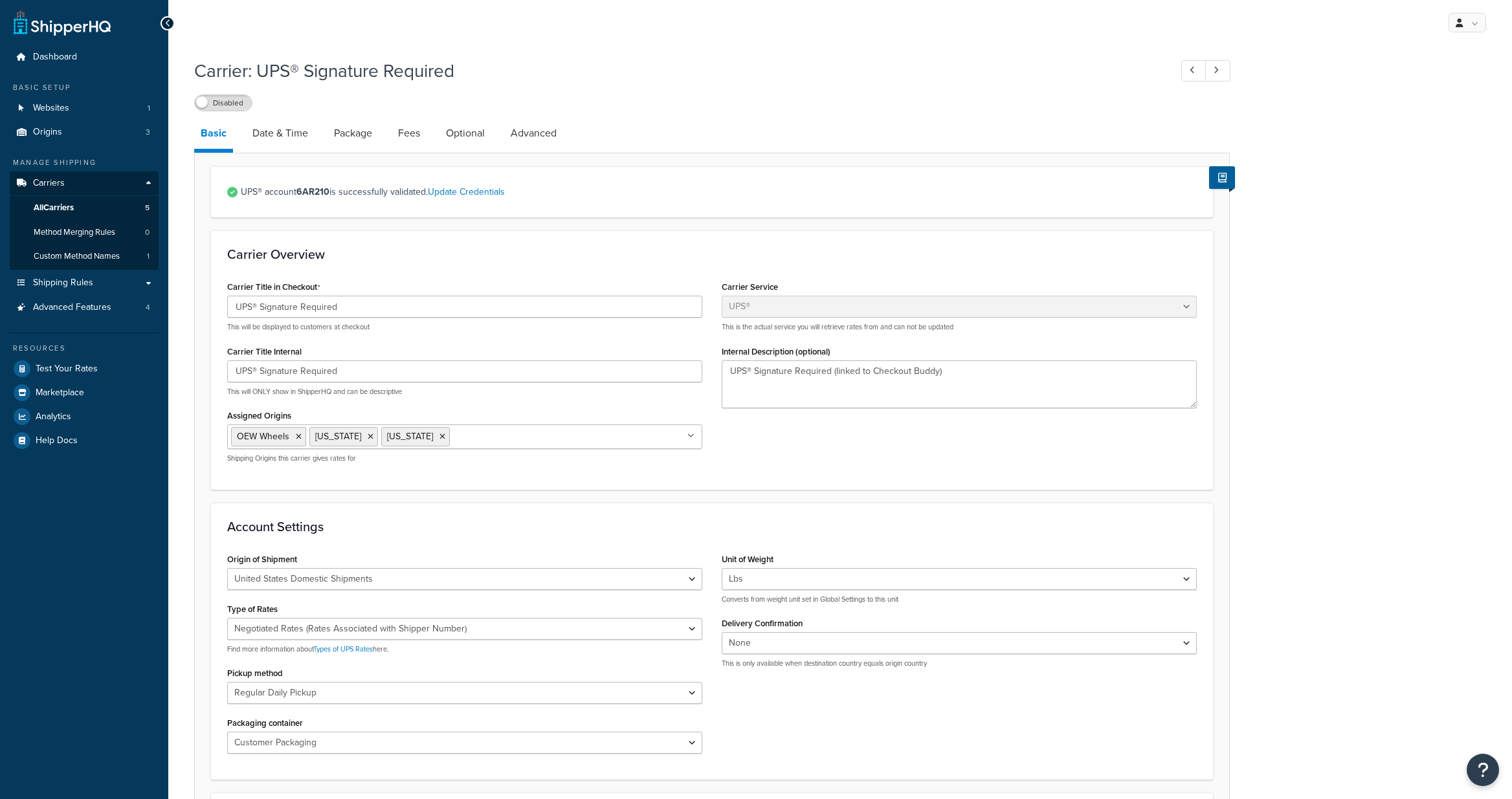
select select "ups"
click at [457, 135] on link "Optional" at bounding box center [465, 133] width 52 height 31
select select "business"
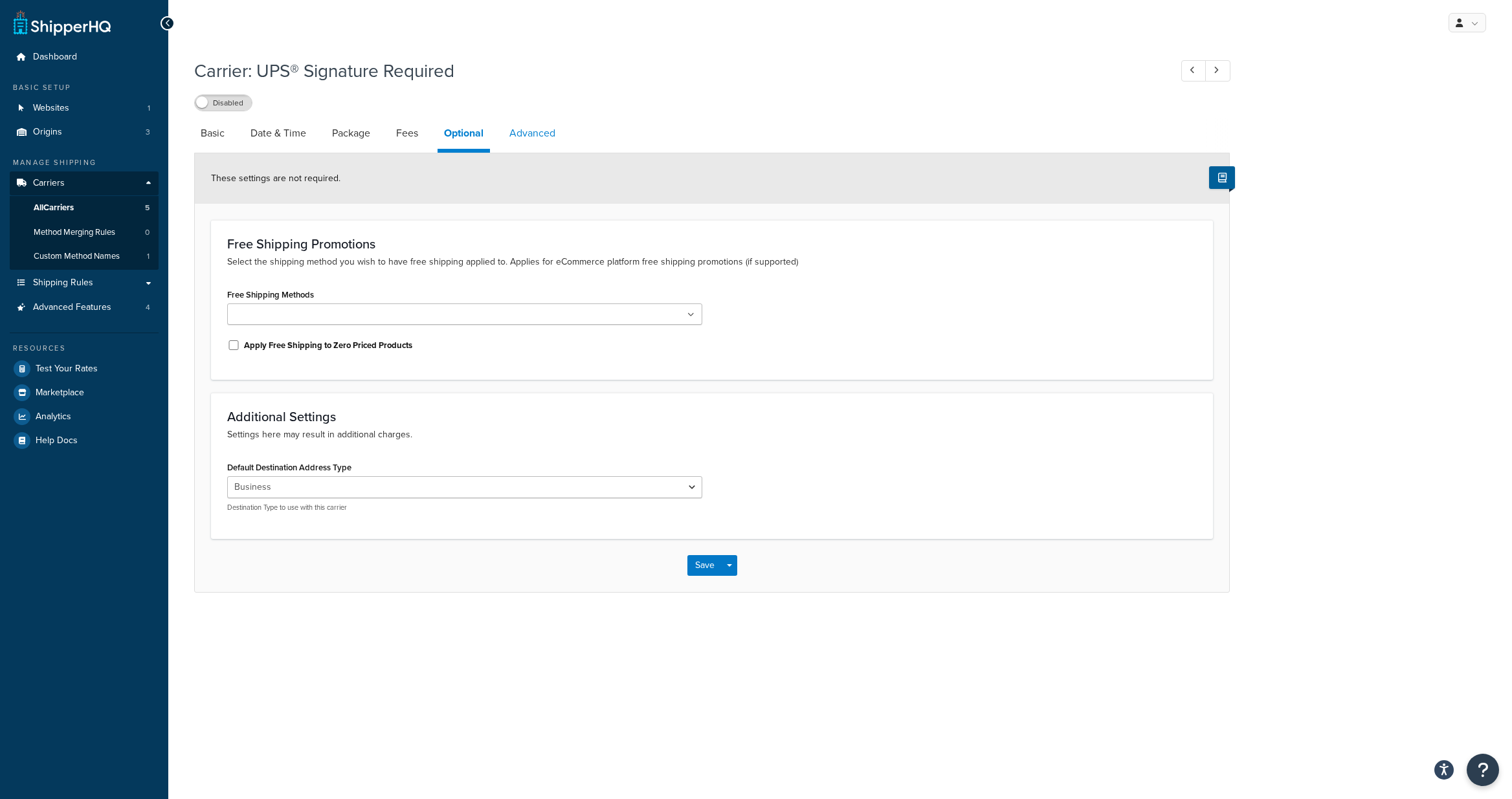
click at [533, 136] on link "Advanced" at bounding box center [532, 133] width 59 height 31
select select "false"
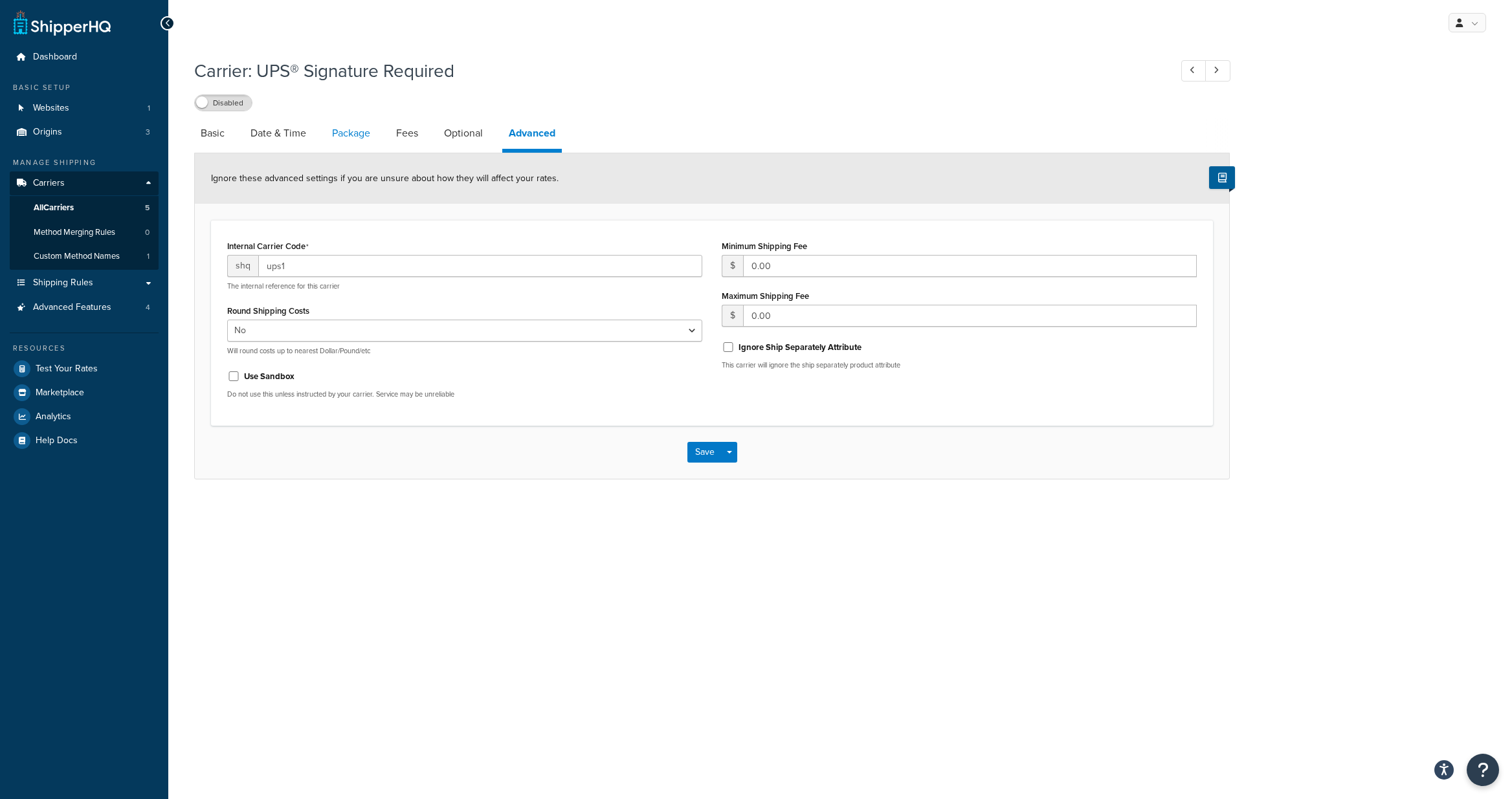
click at [360, 133] on link "Package" at bounding box center [352, 133] width 51 height 31
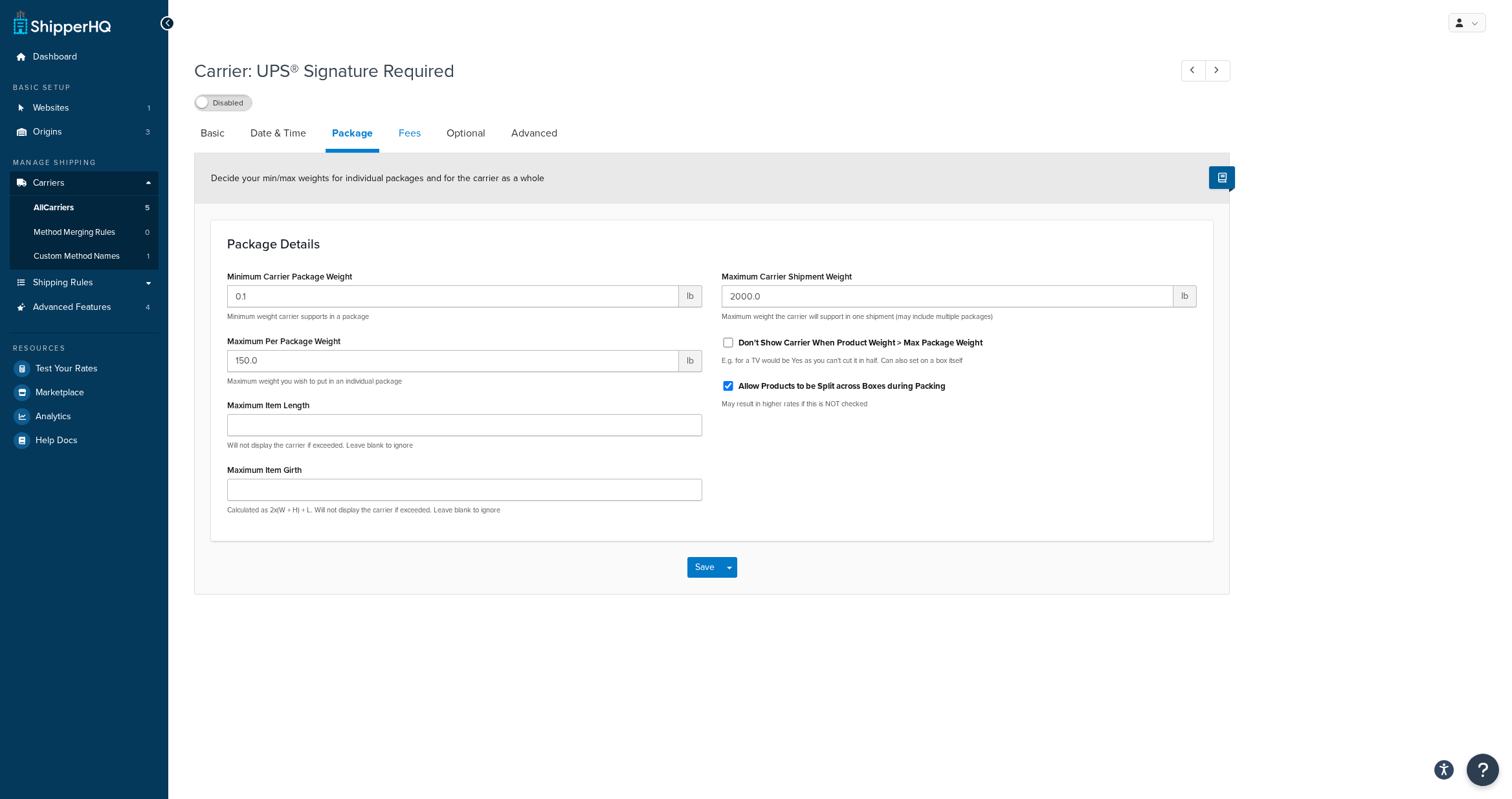
click at [414, 134] on link "Fees" at bounding box center [410, 133] width 35 height 31
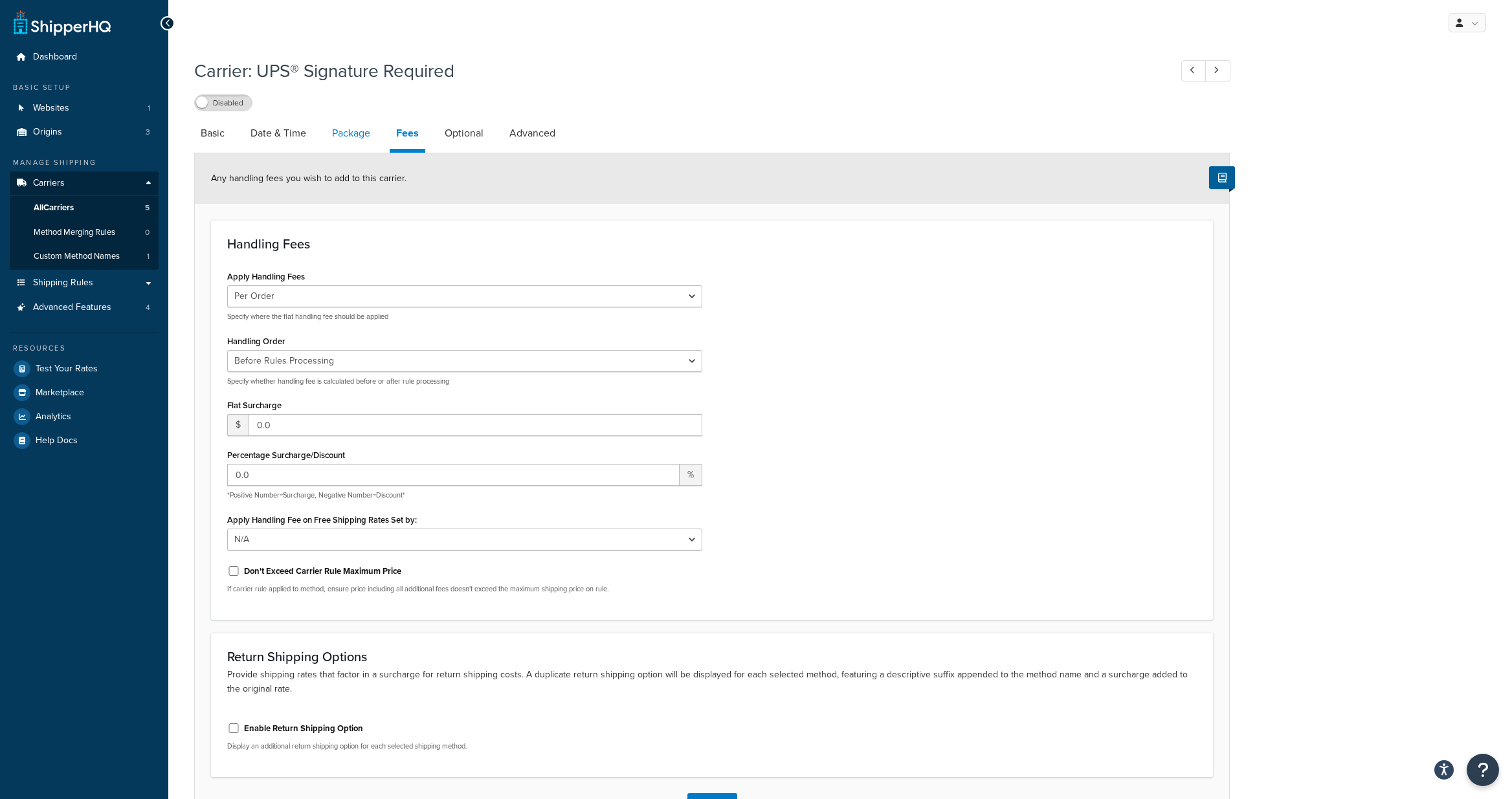
click at [352, 133] on link "Package" at bounding box center [352, 133] width 51 height 31
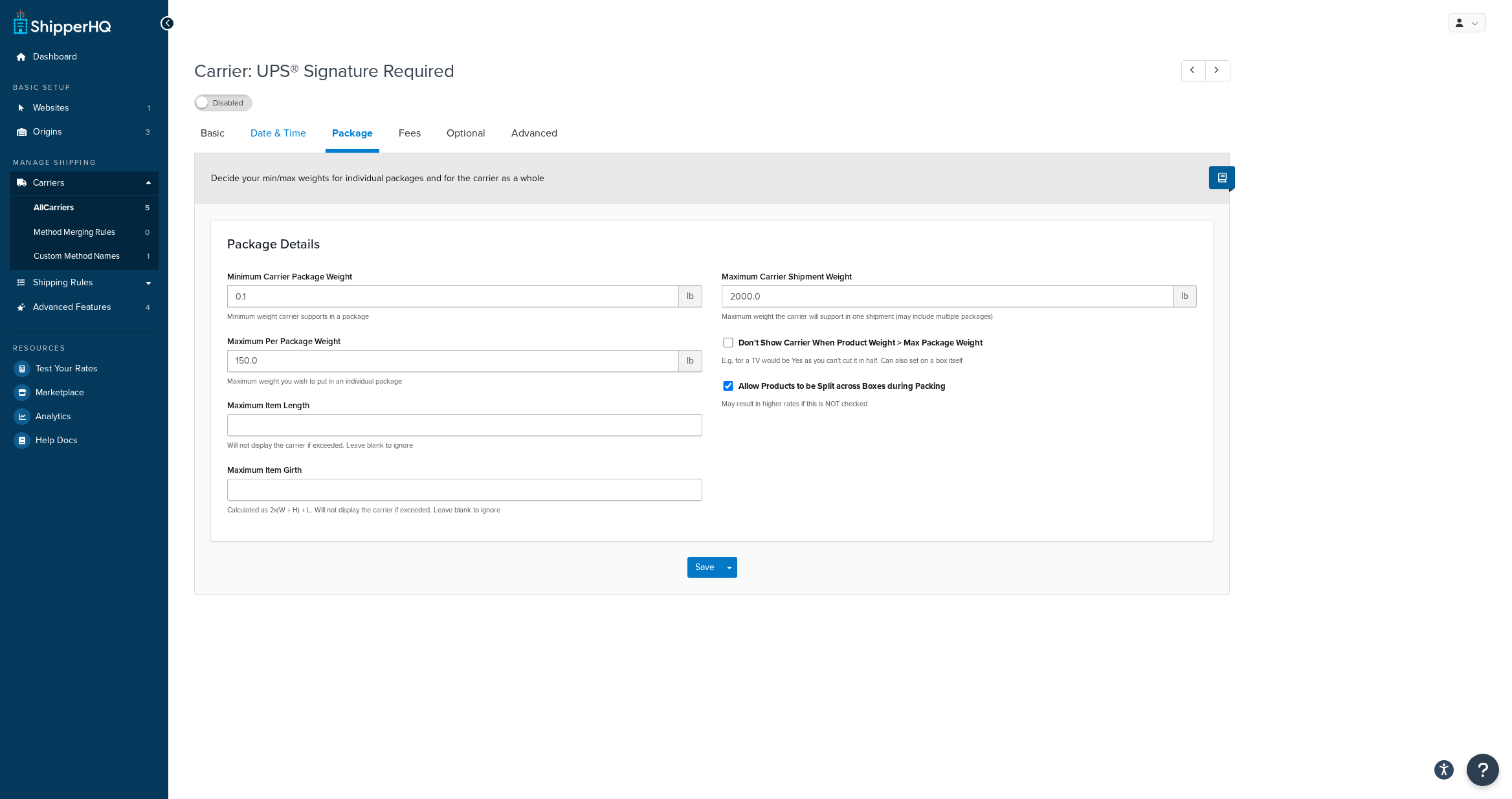
click at [278, 133] on link "Date & Time" at bounding box center [278, 133] width 69 height 31
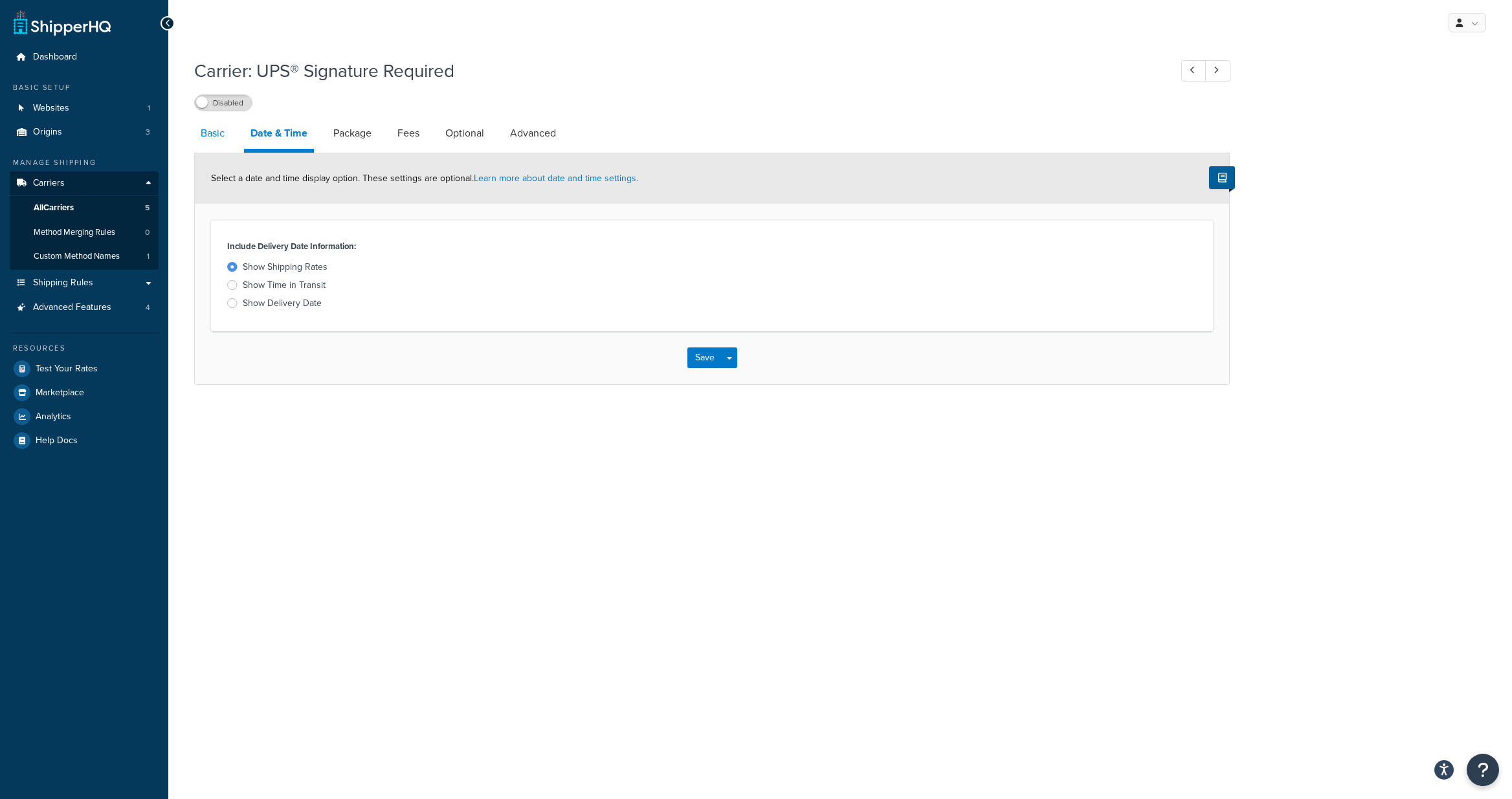
click at [220, 137] on link "Basic" at bounding box center [213, 133] width 37 height 31
select select "ups"
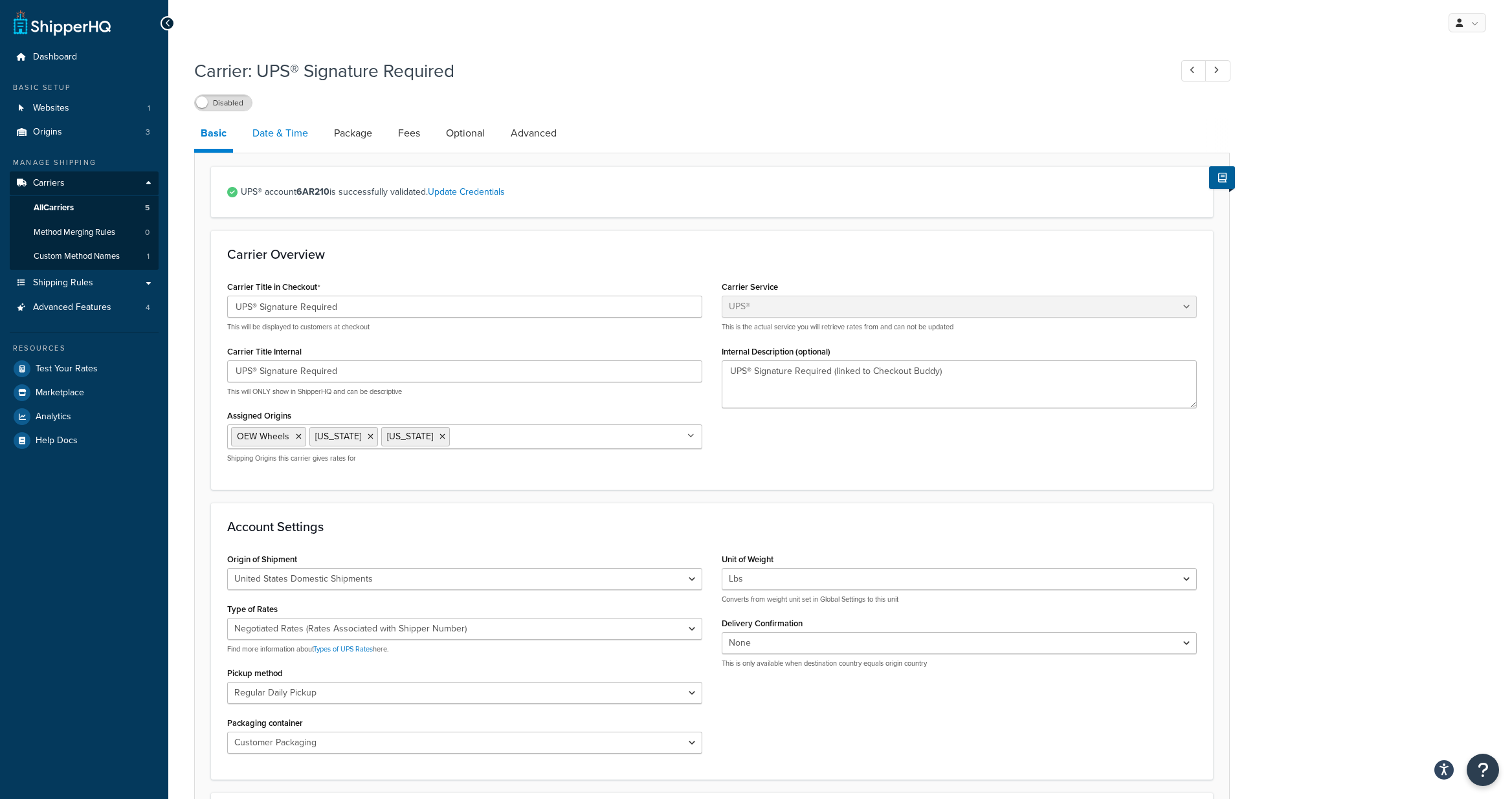
drag, startPoint x: 277, startPoint y: 133, endPoint x: 292, endPoint y: 133, distance: 15.0
click at [278, 133] on link "Date & Time" at bounding box center [281, 133] width 69 height 31
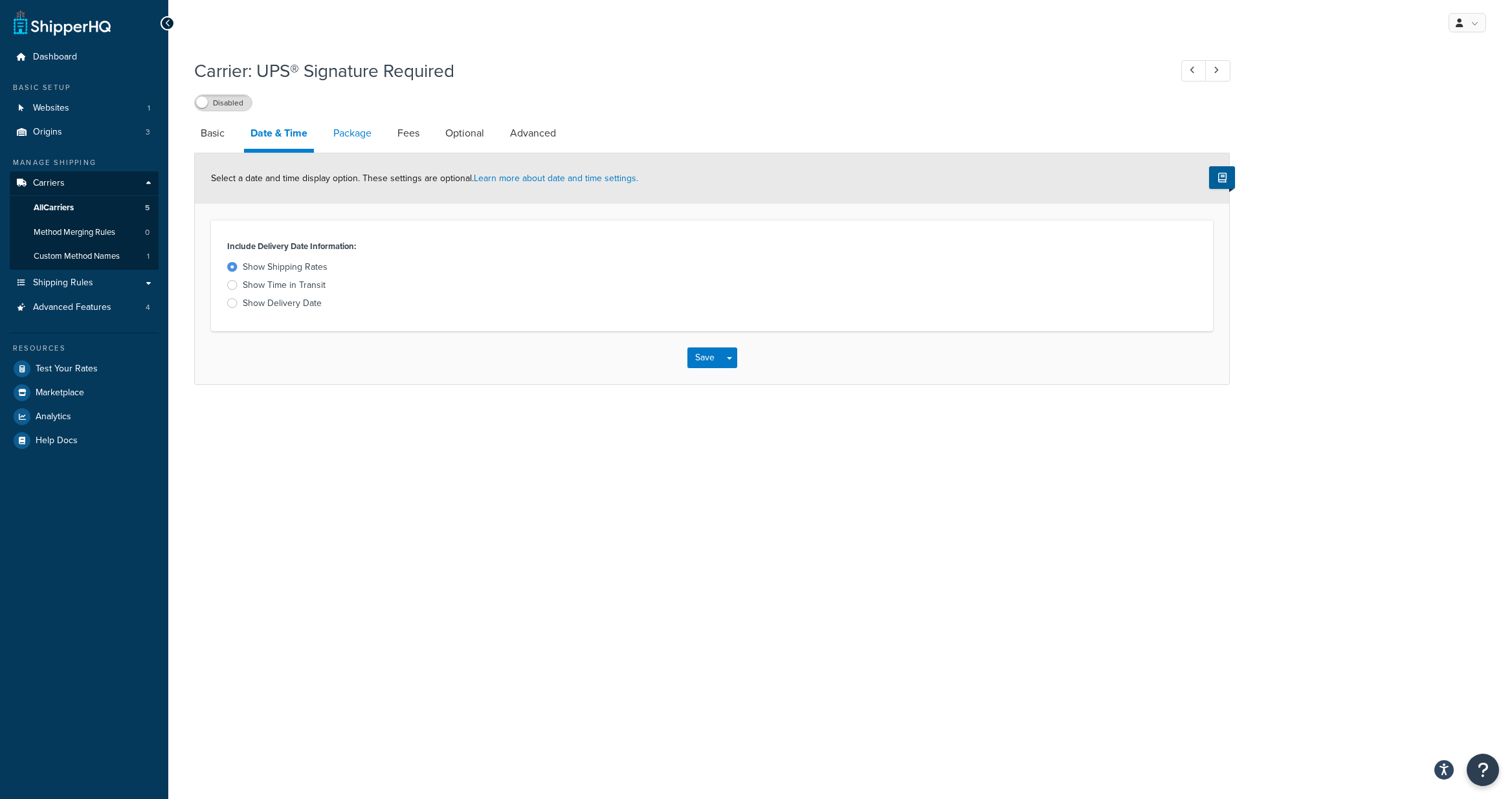
click at [356, 133] on link "Package" at bounding box center [352, 133] width 51 height 31
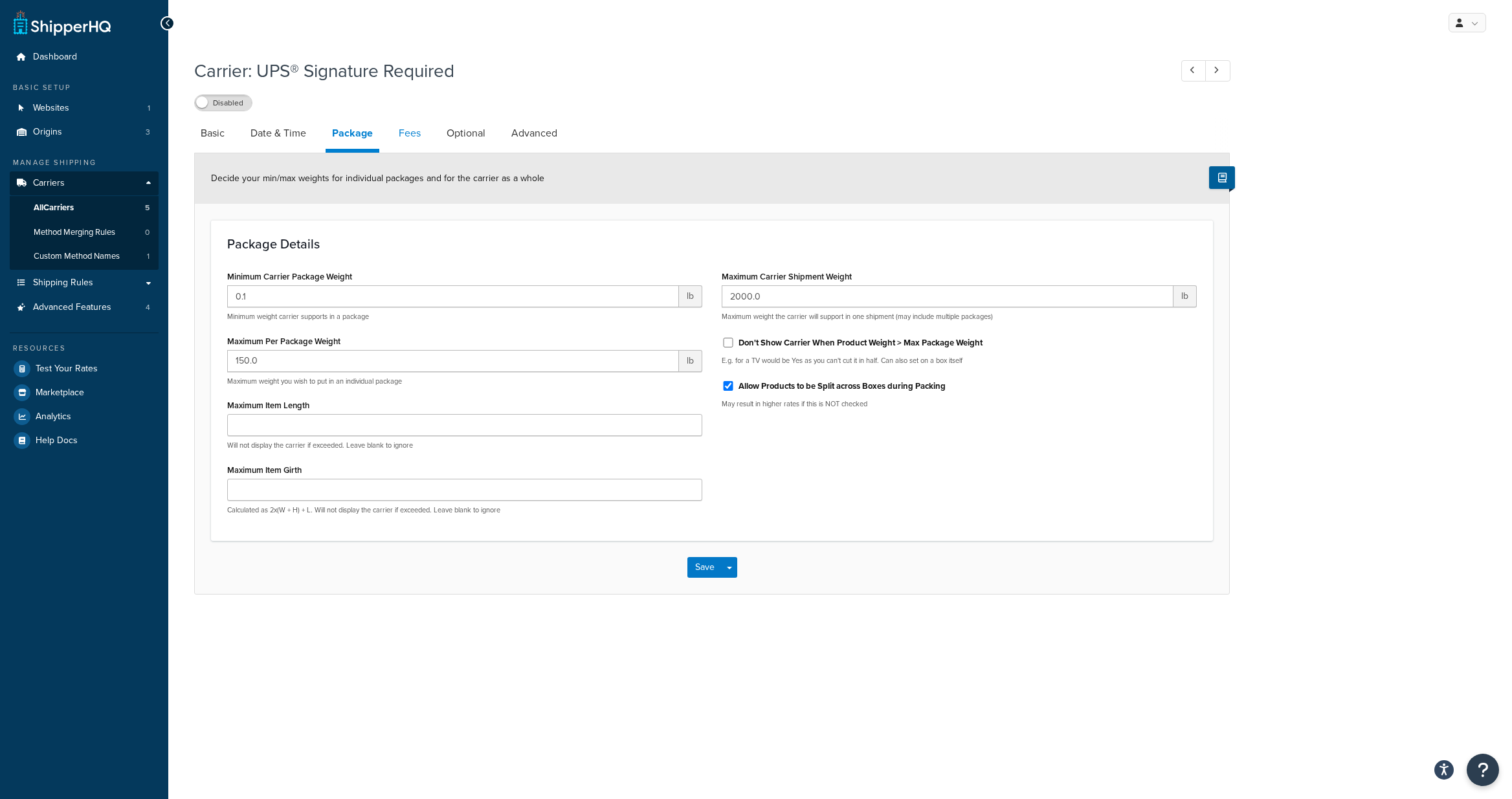
click at [410, 133] on link "Fees" at bounding box center [410, 133] width 35 height 31
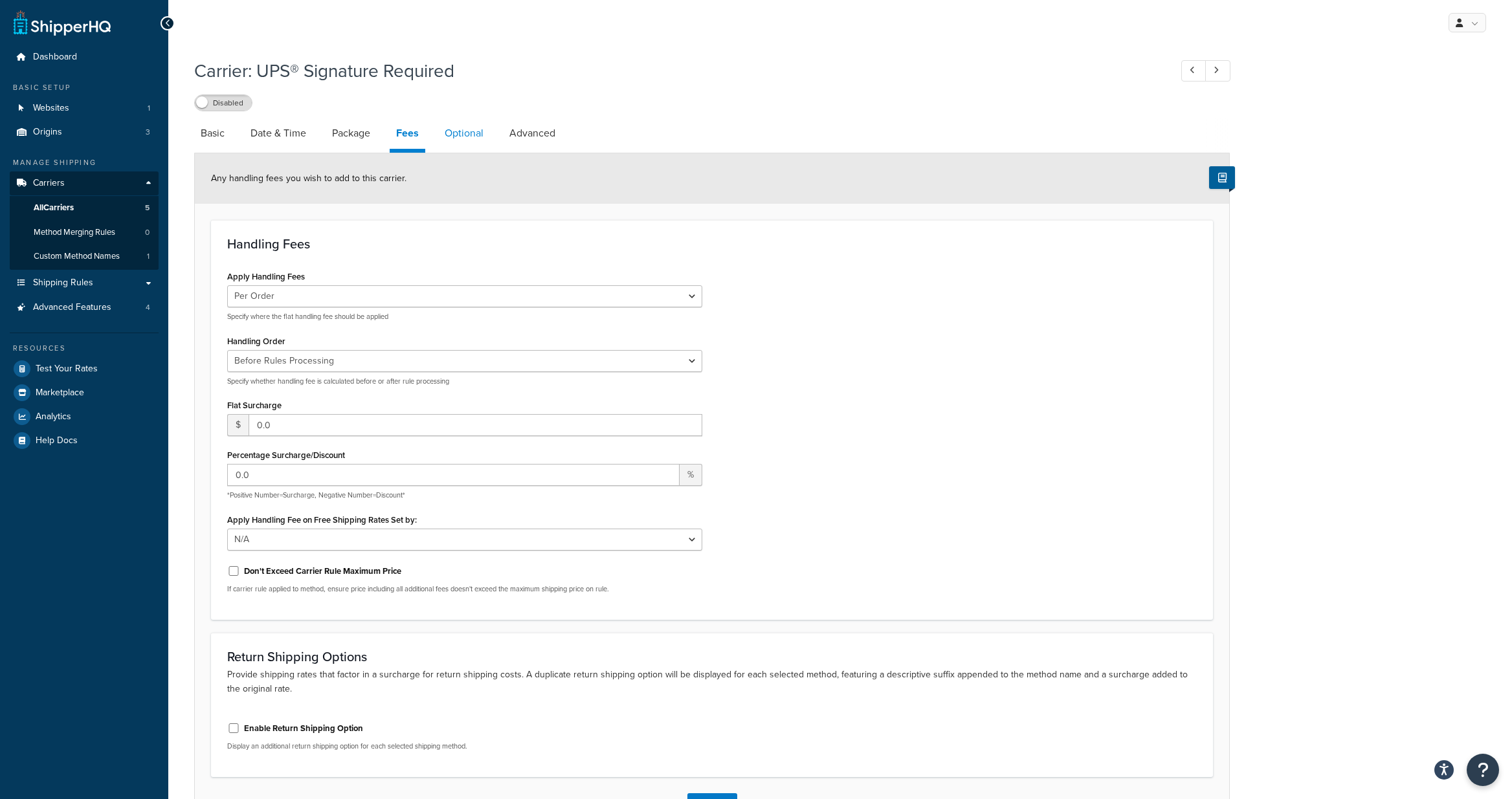
click at [472, 133] on link "Optional" at bounding box center [464, 133] width 52 height 31
select select "business"
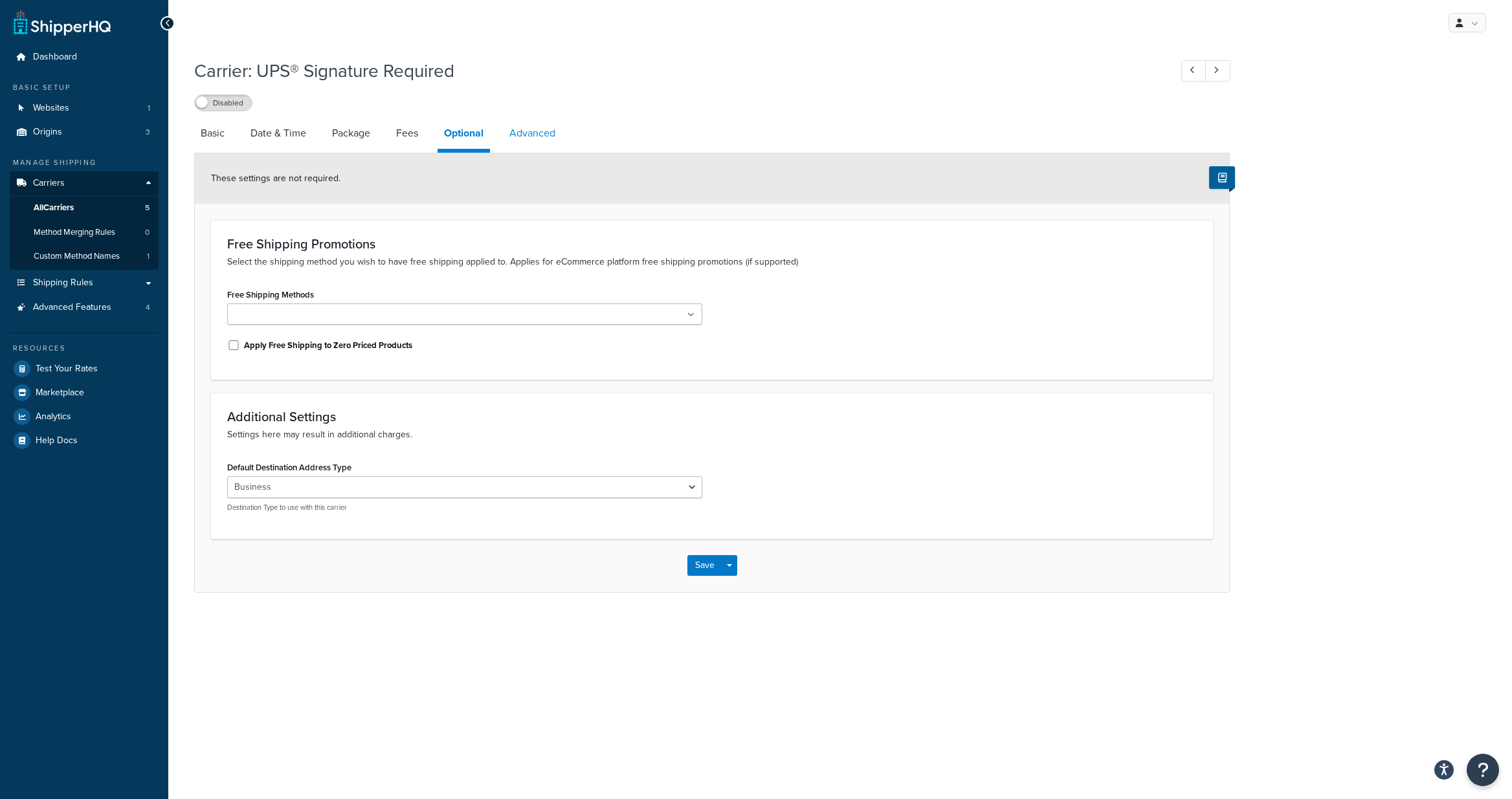
click at [532, 136] on link "Advanced" at bounding box center [532, 133] width 59 height 31
select select "false"
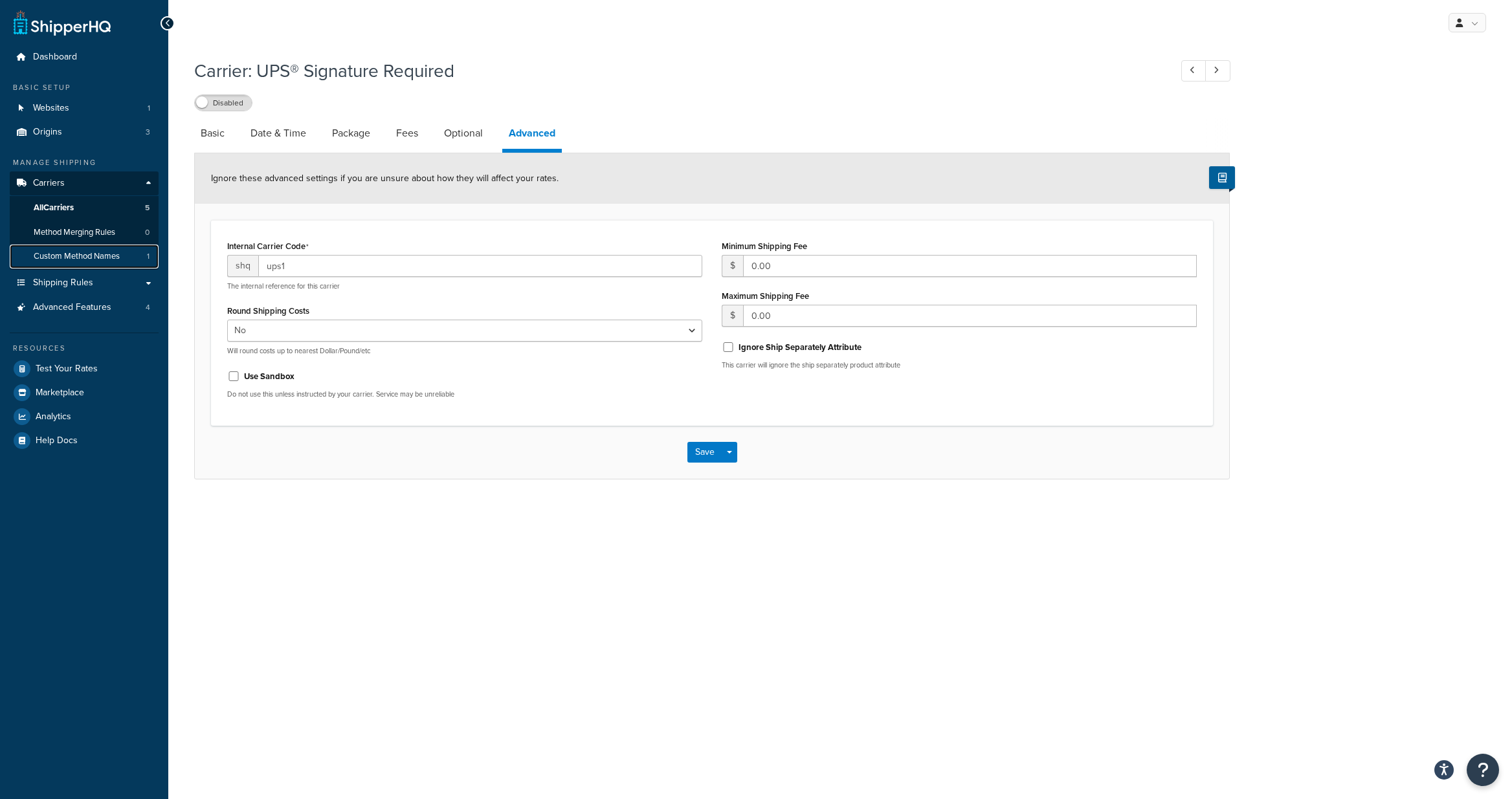
click at [76, 257] on span "Custom Method Names" at bounding box center [77, 256] width 86 height 11
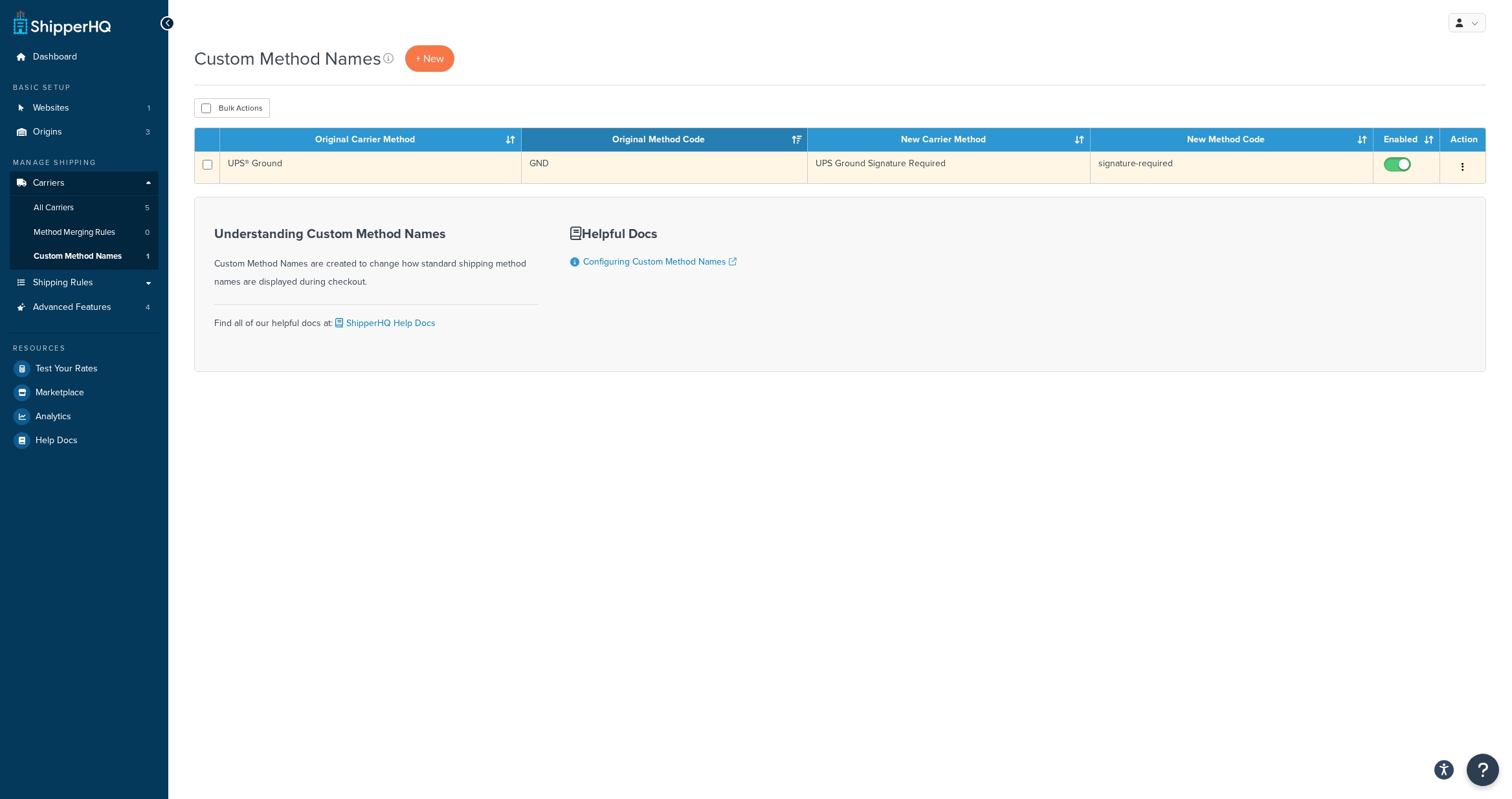
click at [1463, 167] on icon "button" at bounding box center [1463, 167] width 3 height 9
click at [1385, 195] on link "Edit" at bounding box center [1410, 193] width 102 height 26
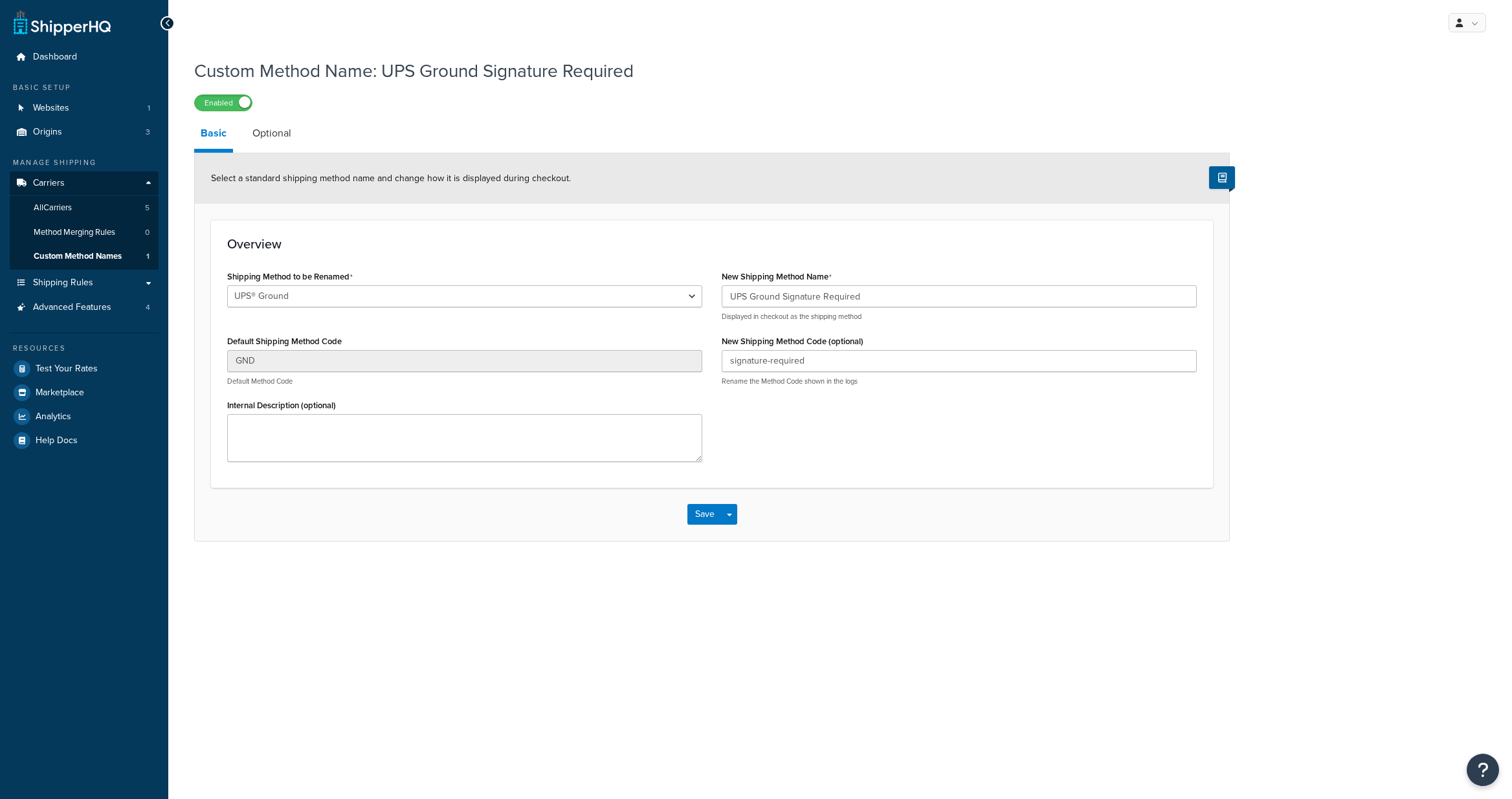
select select "695891"
